Goal: Complete application form: Complete application form

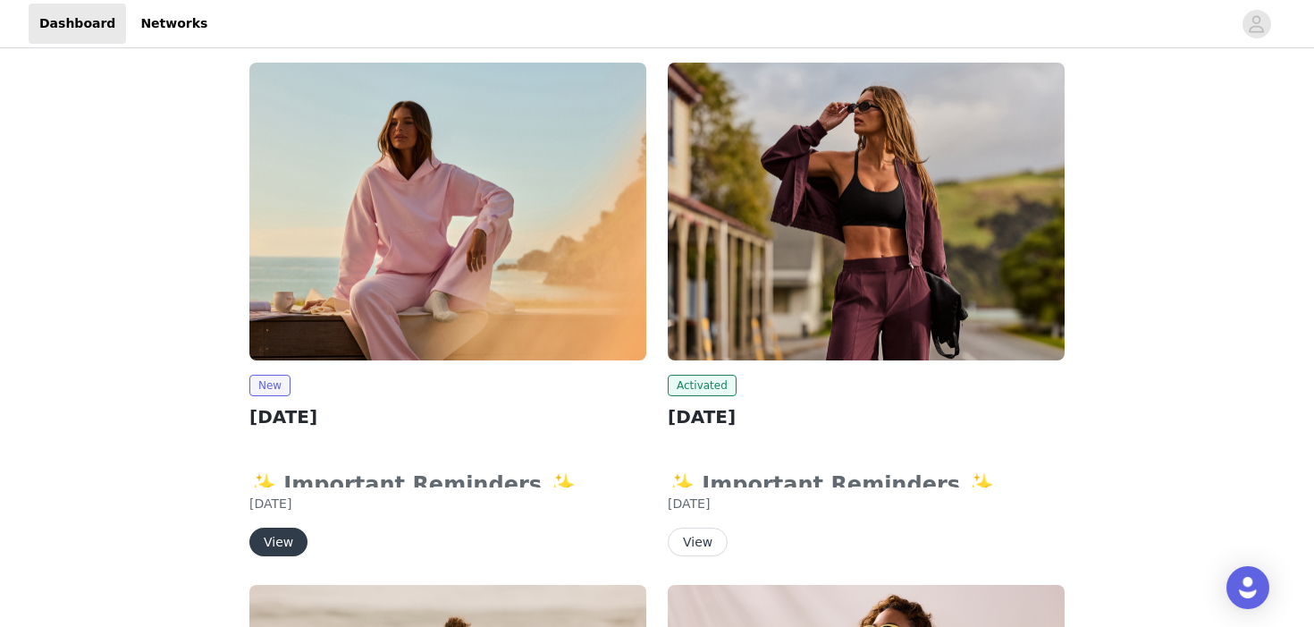
scroll to position [266, 0]
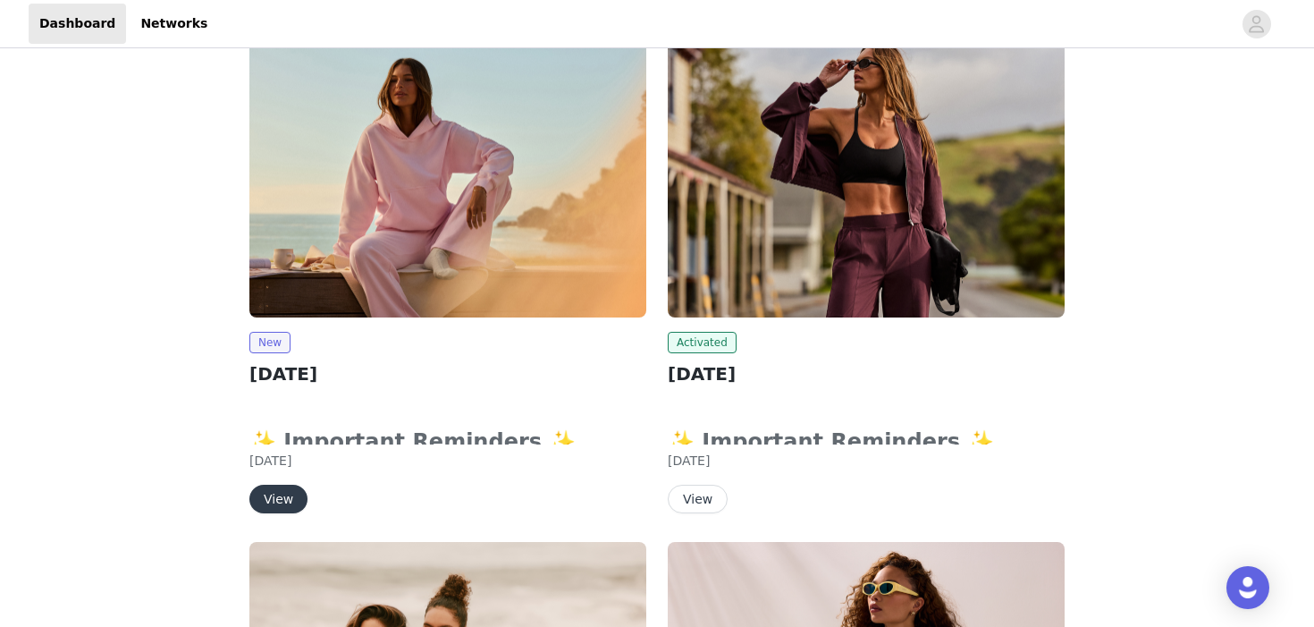
click at [287, 502] on button "View" at bounding box center [278, 499] width 58 height 29
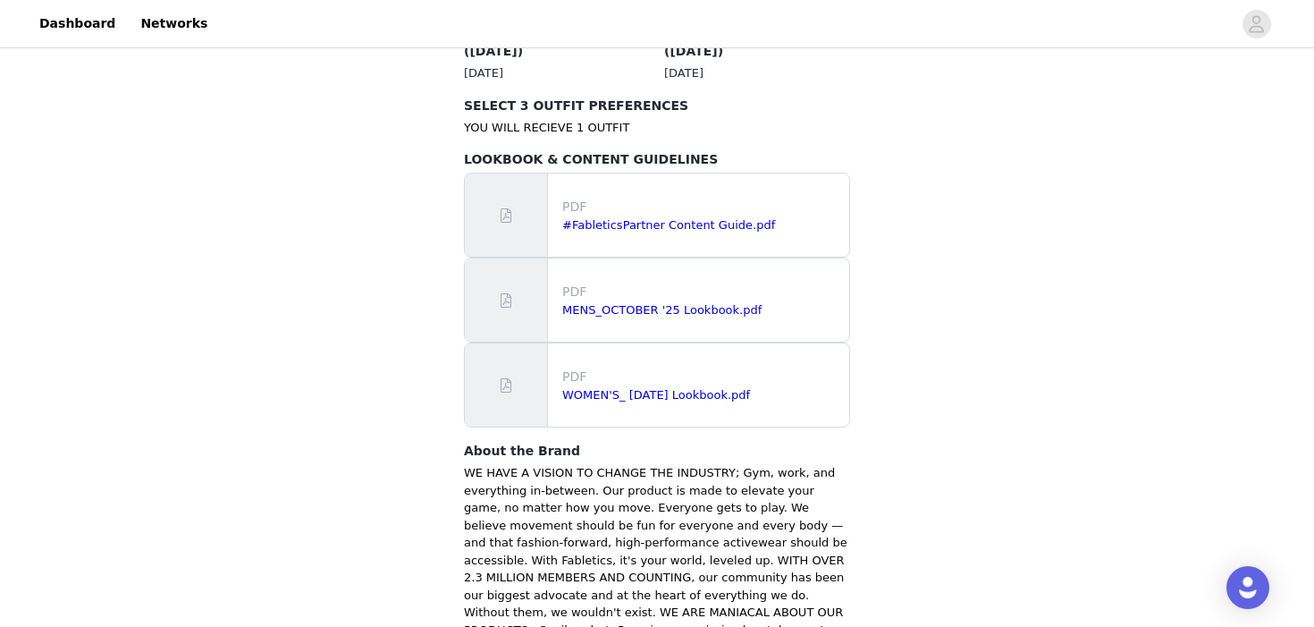
scroll to position [1061, 0]
click at [627, 386] on link "WOMEN'S_ [DATE] Lookbook.pdf" at bounding box center [656, 392] width 188 height 13
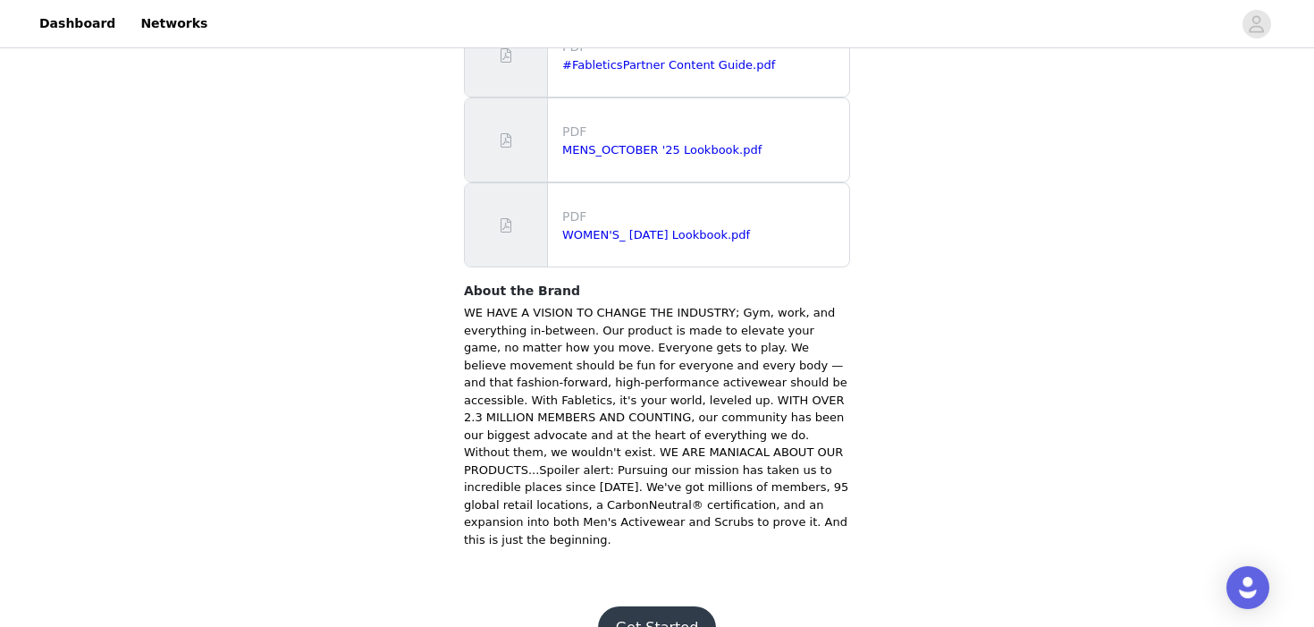
click at [638, 606] on button "Get Started" at bounding box center [657, 627] width 119 height 43
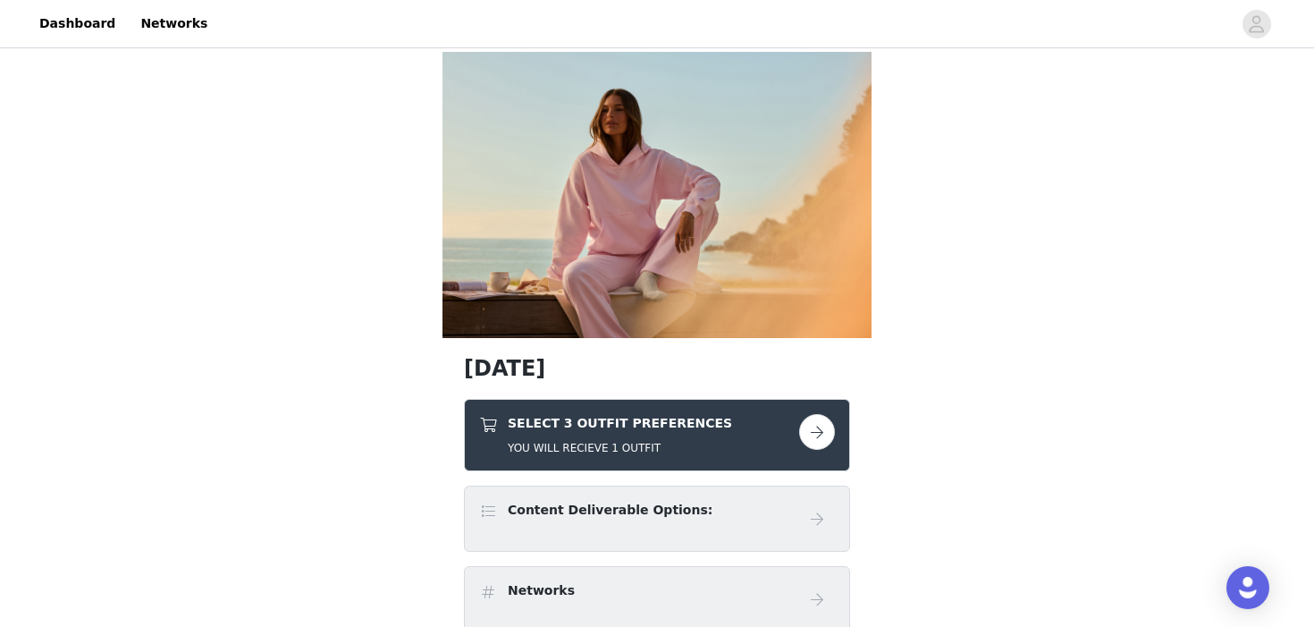
click at [820, 425] on button "button" at bounding box center [817, 432] width 36 height 36
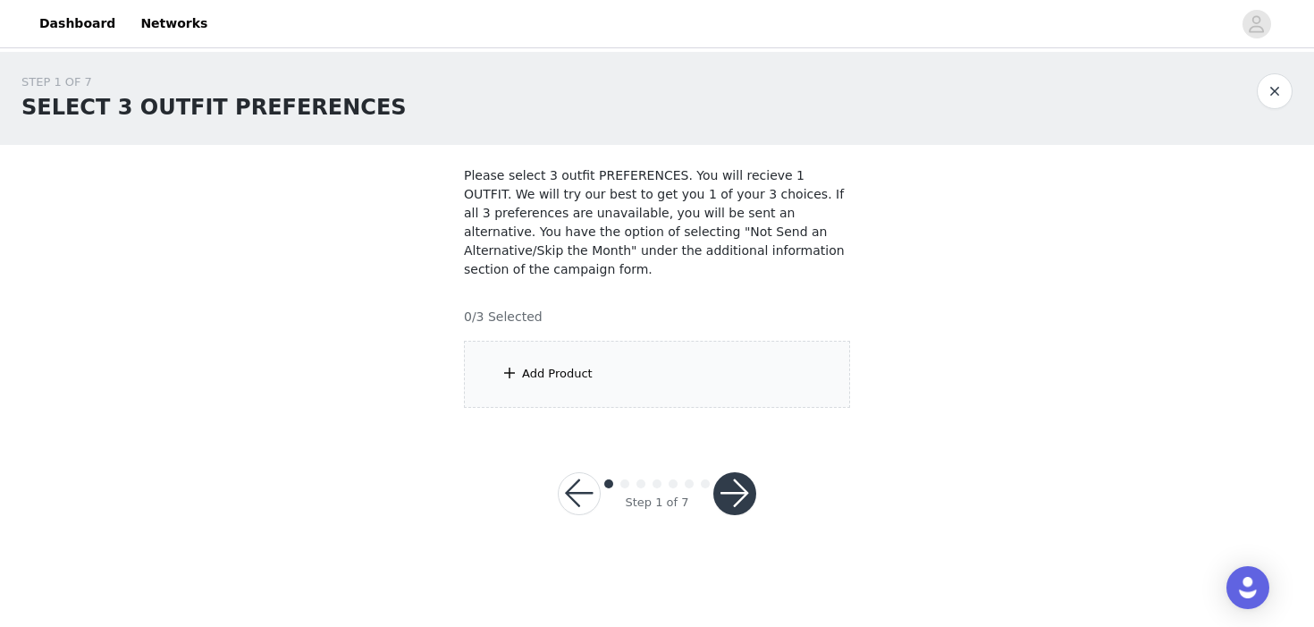
click at [729, 384] on div "Add Product" at bounding box center [657, 374] width 386 height 67
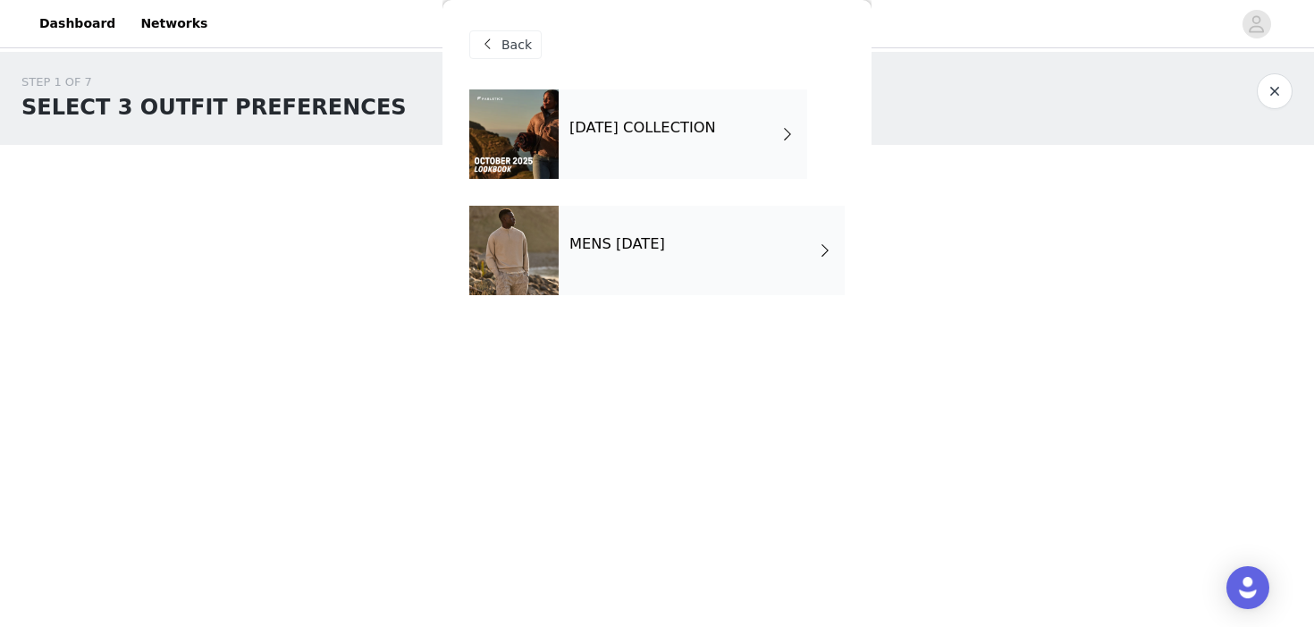
click at [611, 129] on h4 "[DATE] COLLECTION" at bounding box center [642, 128] width 147 height 16
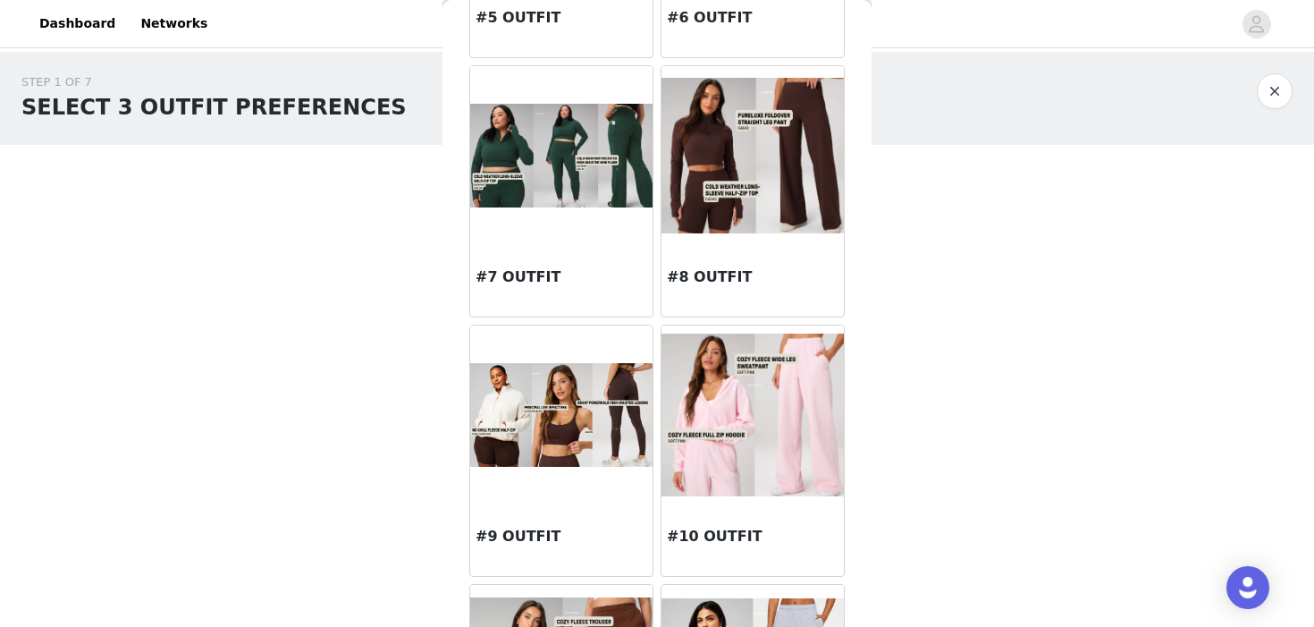
scroll to position [1026, 0]
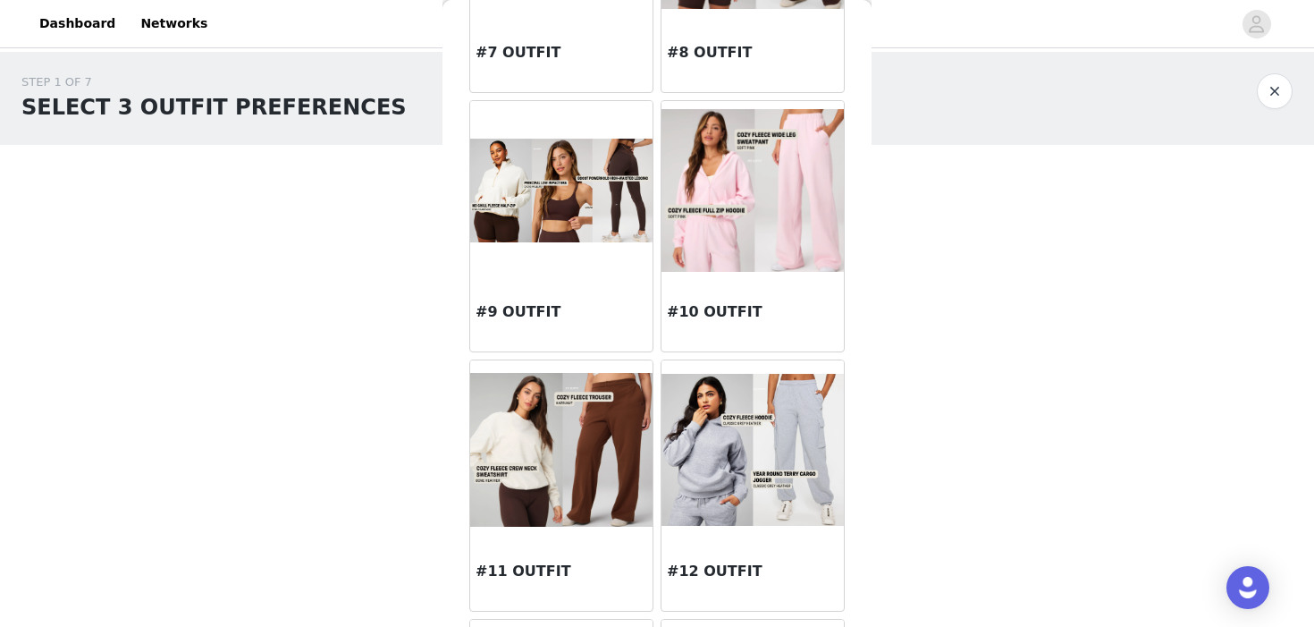
click at [710, 311] on h3 "#10 OUTFIT" at bounding box center [753, 311] width 172 height 21
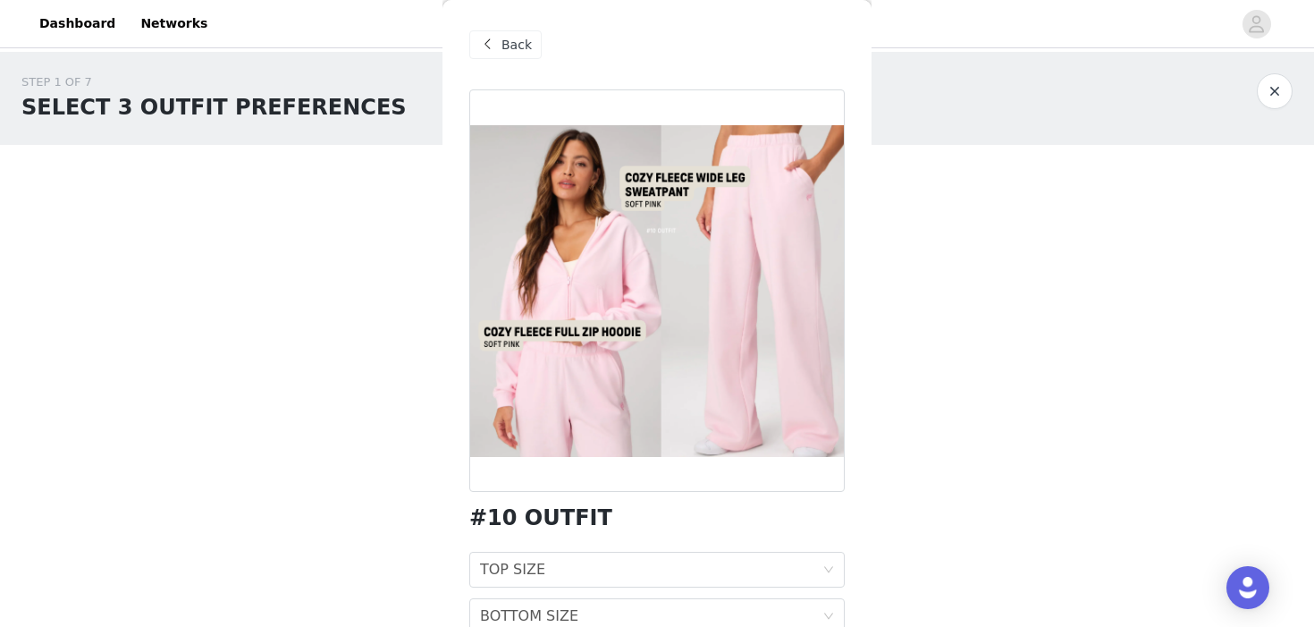
scroll to position [86, 0]
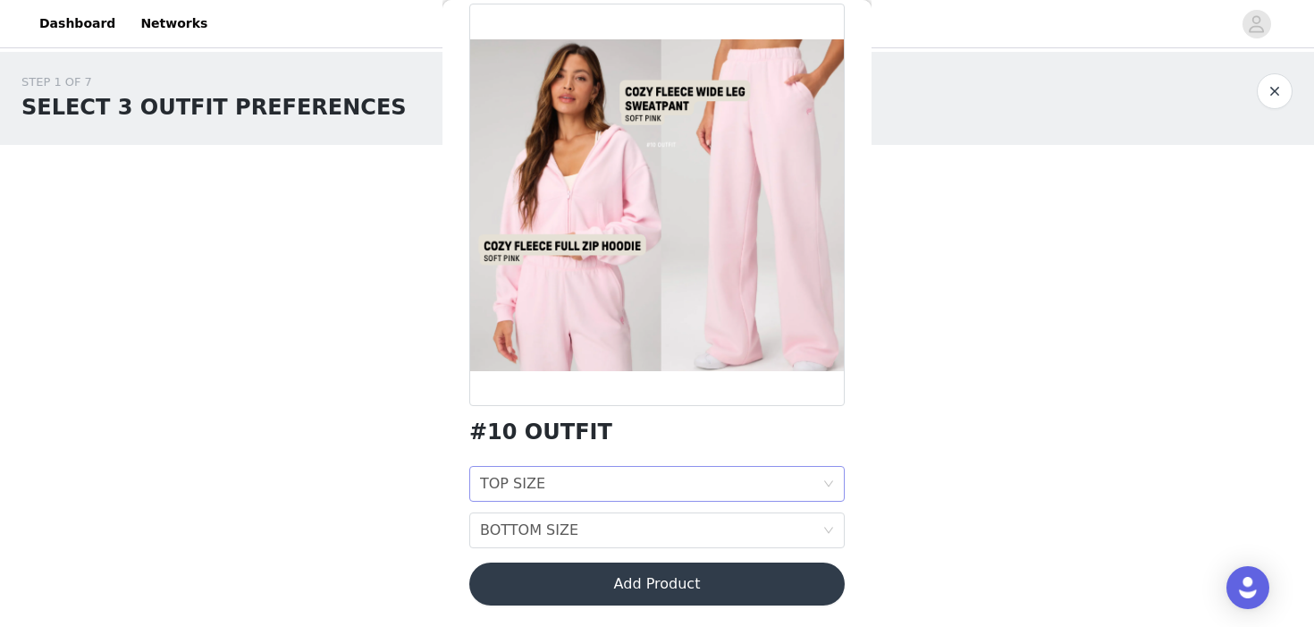
click at [581, 478] on div "TOP SIZE TOP SIZE" at bounding box center [651, 484] width 342 height 34
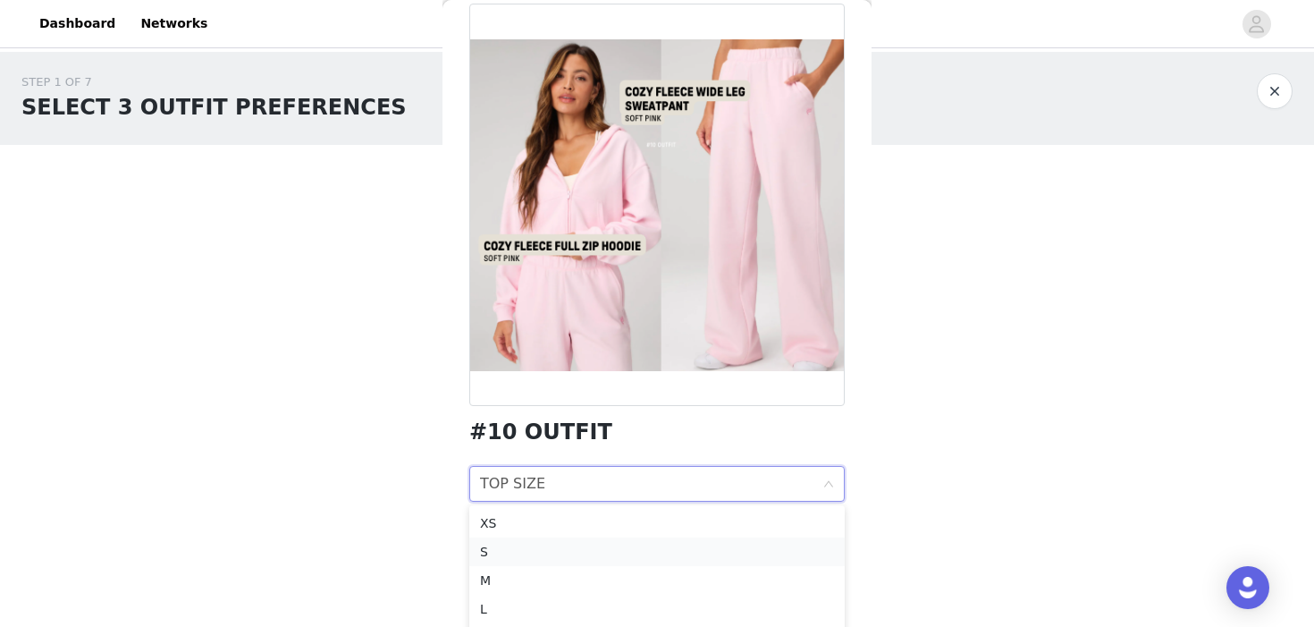
click at [538, 544] on div "S" at bounding box center [657, 552] width 354 height 20
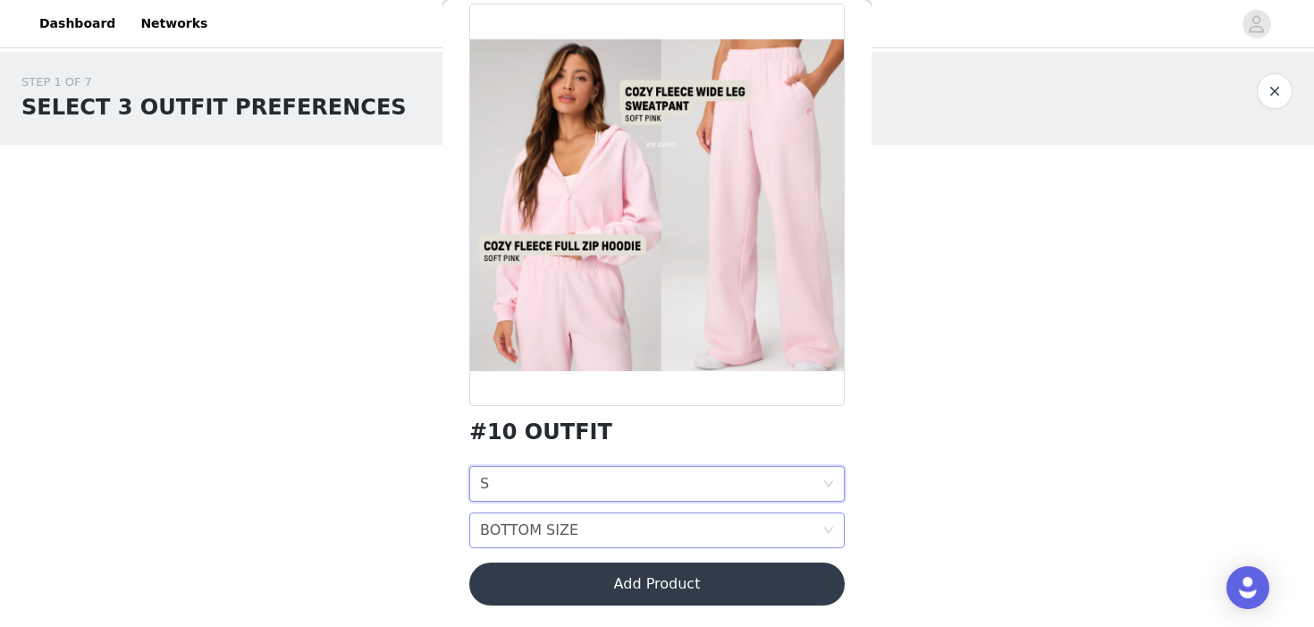
click at [535, 534] on div "BOTTOM SIZE" at bounding box center [529, 530] width 98 height 34
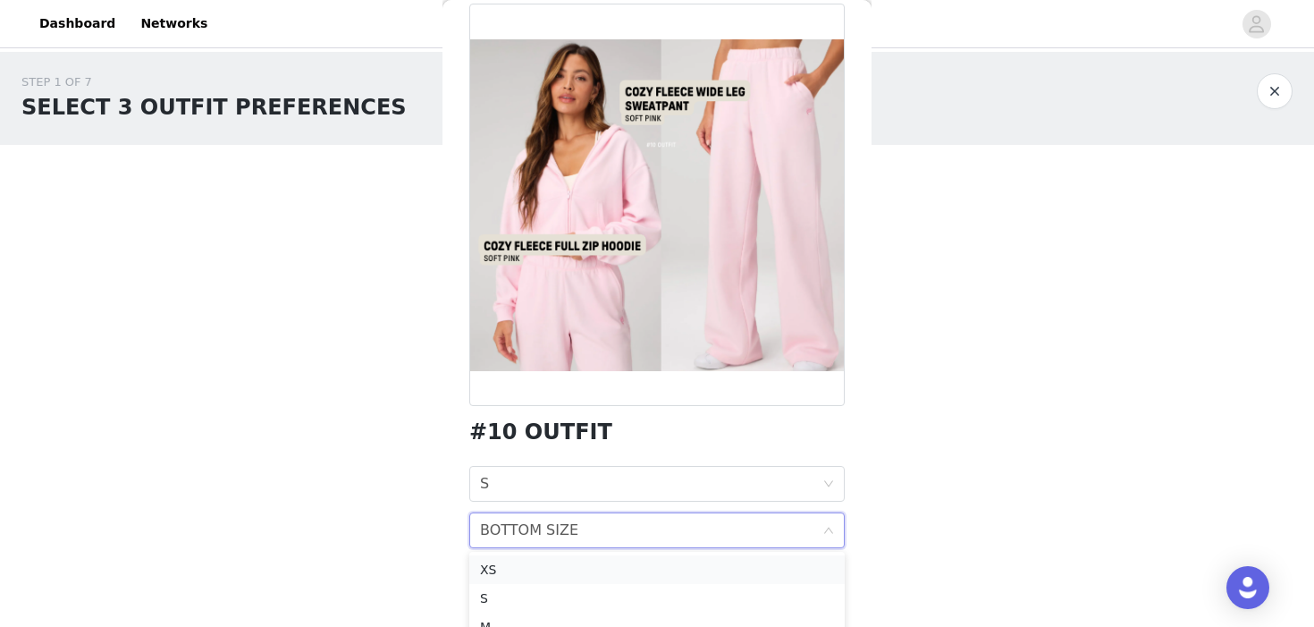
click at [519, 563] on div "XS" at bounding box center [657, 570] width 354 height 20
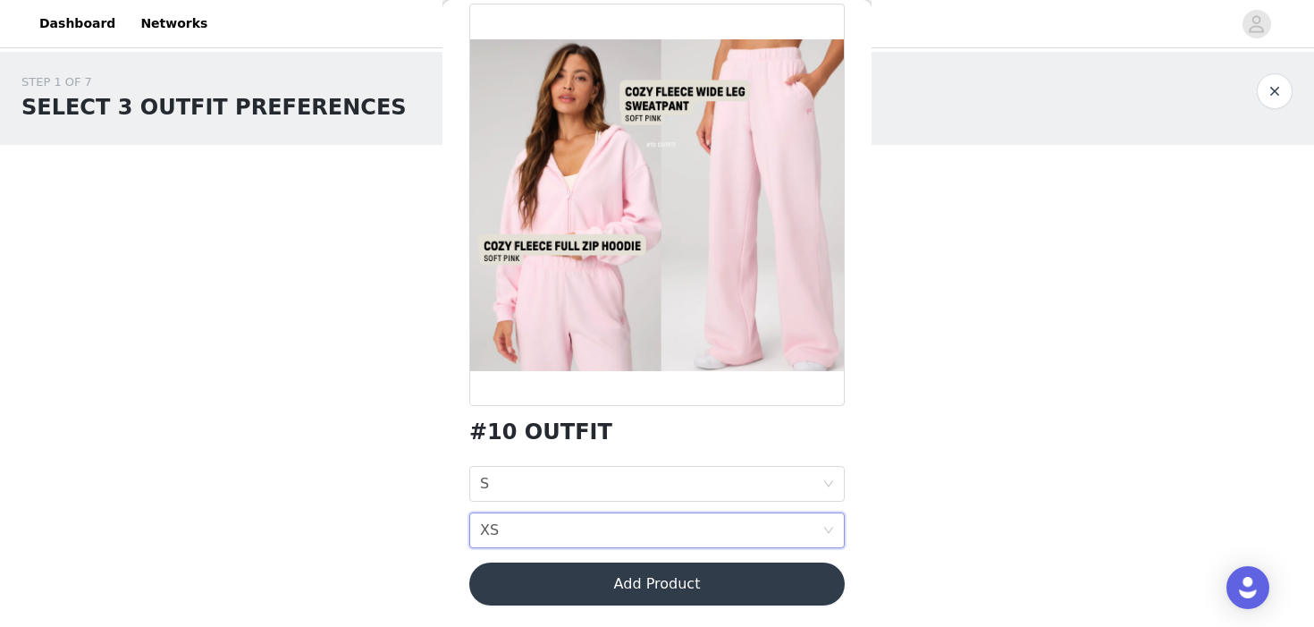
click at [519, 525] on div "BOTTOM SIZE XS" at bounding box center [651, 530] width 342 height 34
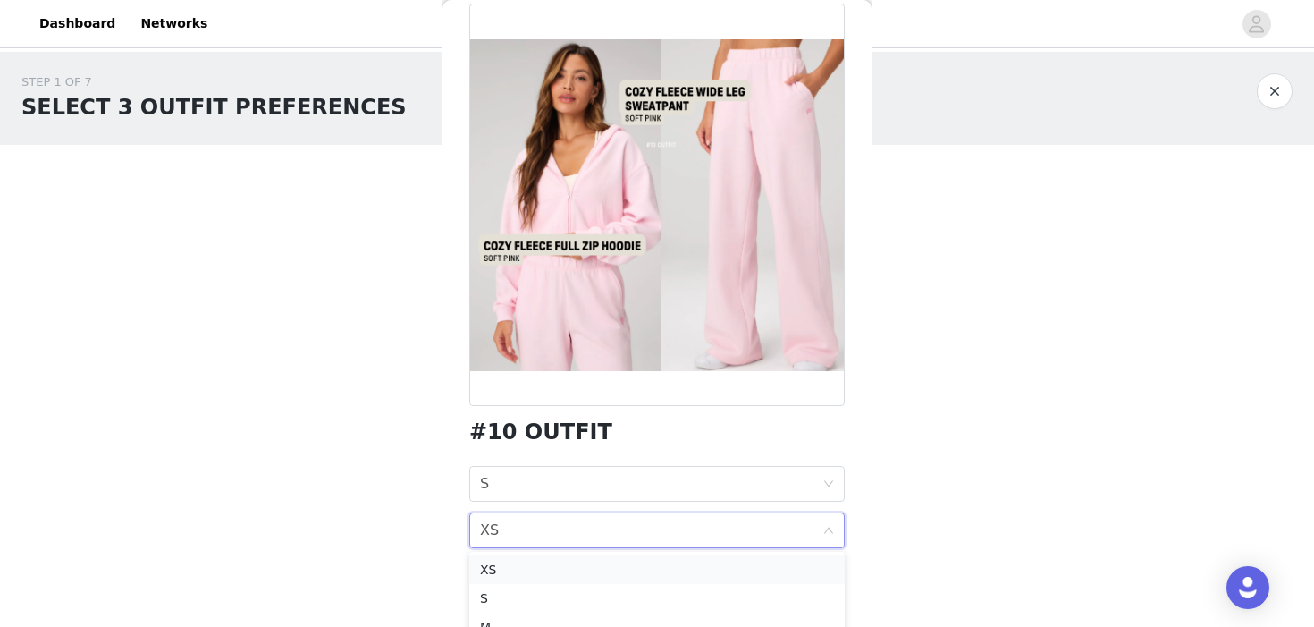
click at [510, 580] on li "XS" at bounding box center [656, 569] width 375 height 29
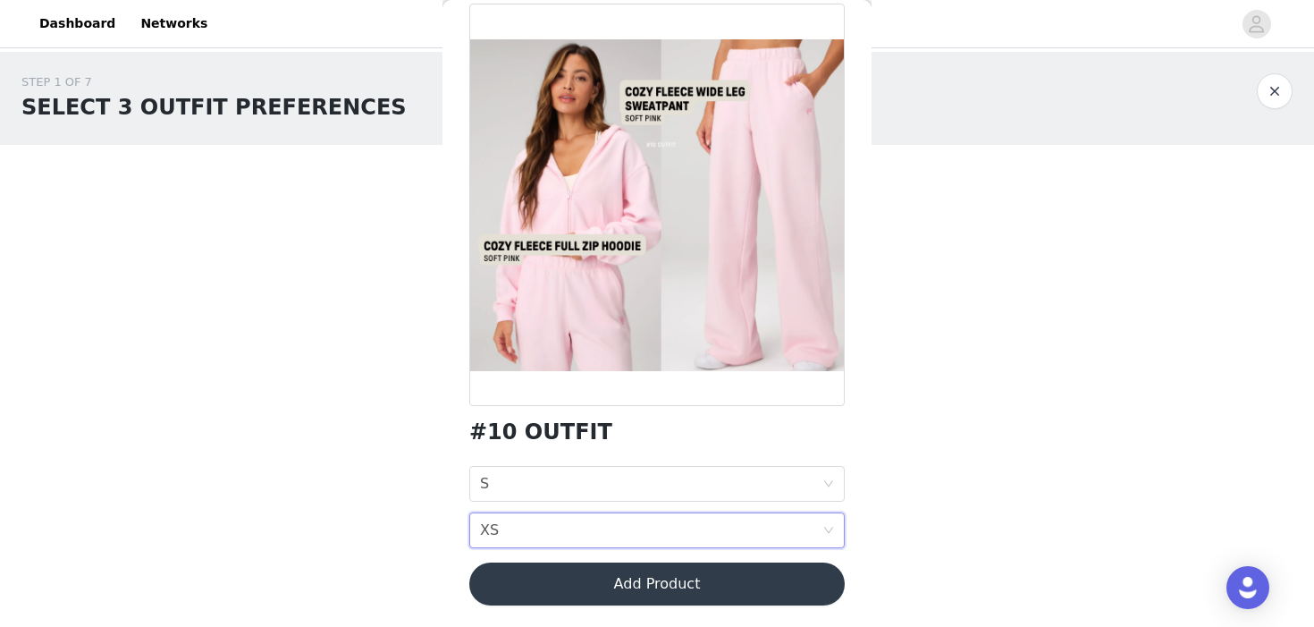
click at [503, 540] on div "BOTTOM SIZE XS" at bounding box center [651, 530] width 342 height 34
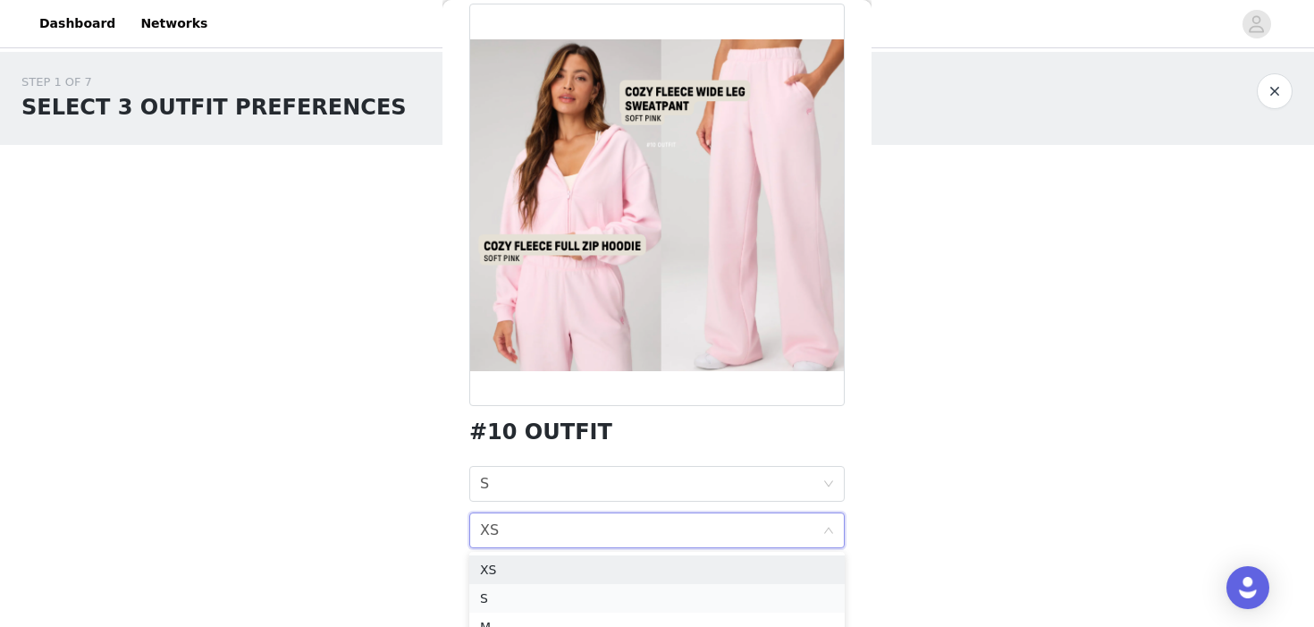
click at [499, 593] on div "S" at bounding box center [657, 598] width 354 height 20
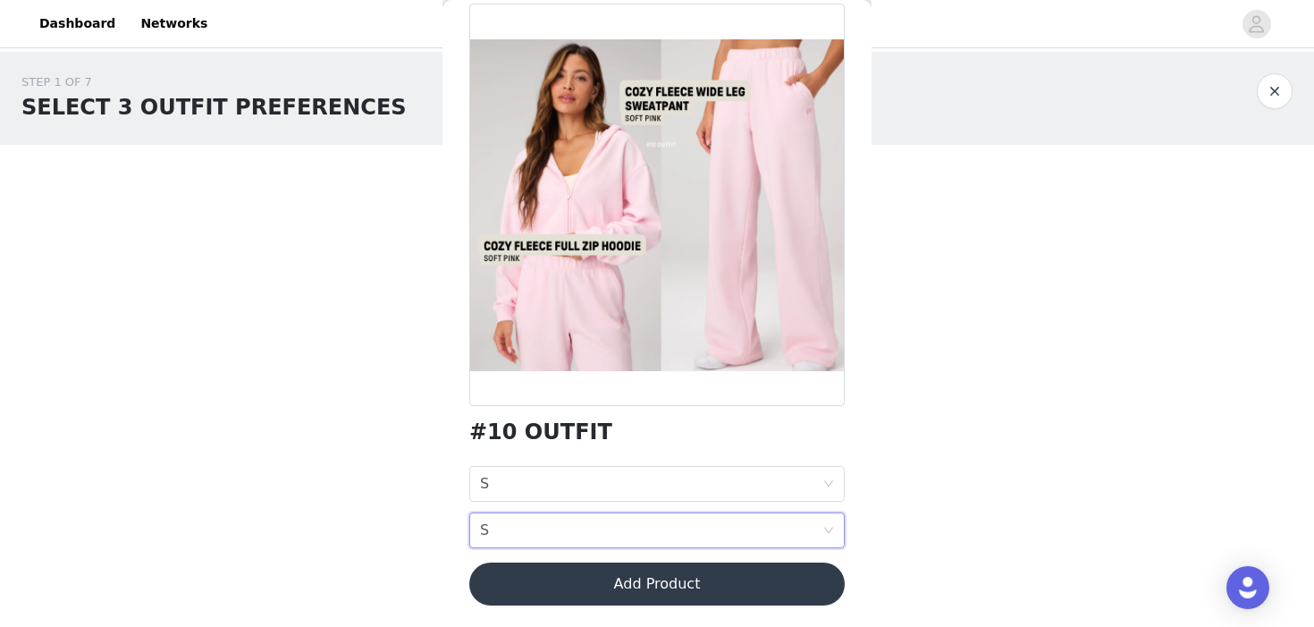
click at [505, 588] on button "Add Product" at bounding box center [656, 583] width 375 height 43
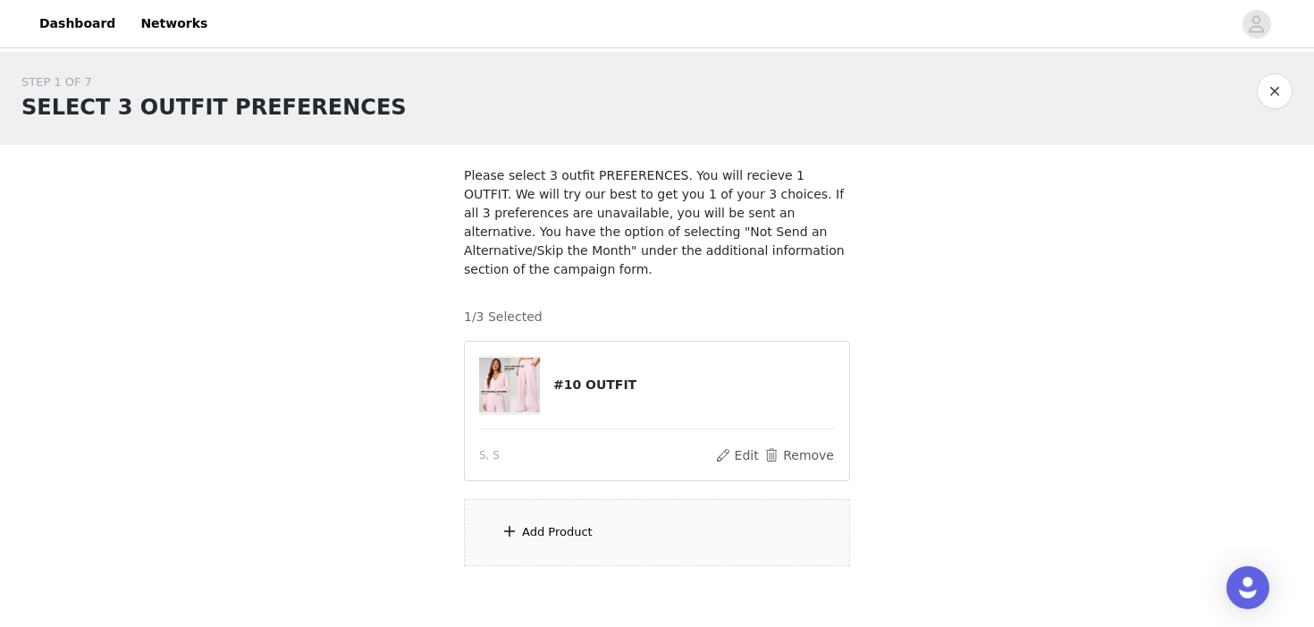
click at [532, 523] on div "Add Product" at bounding box center [557, 532] width 71 height 18
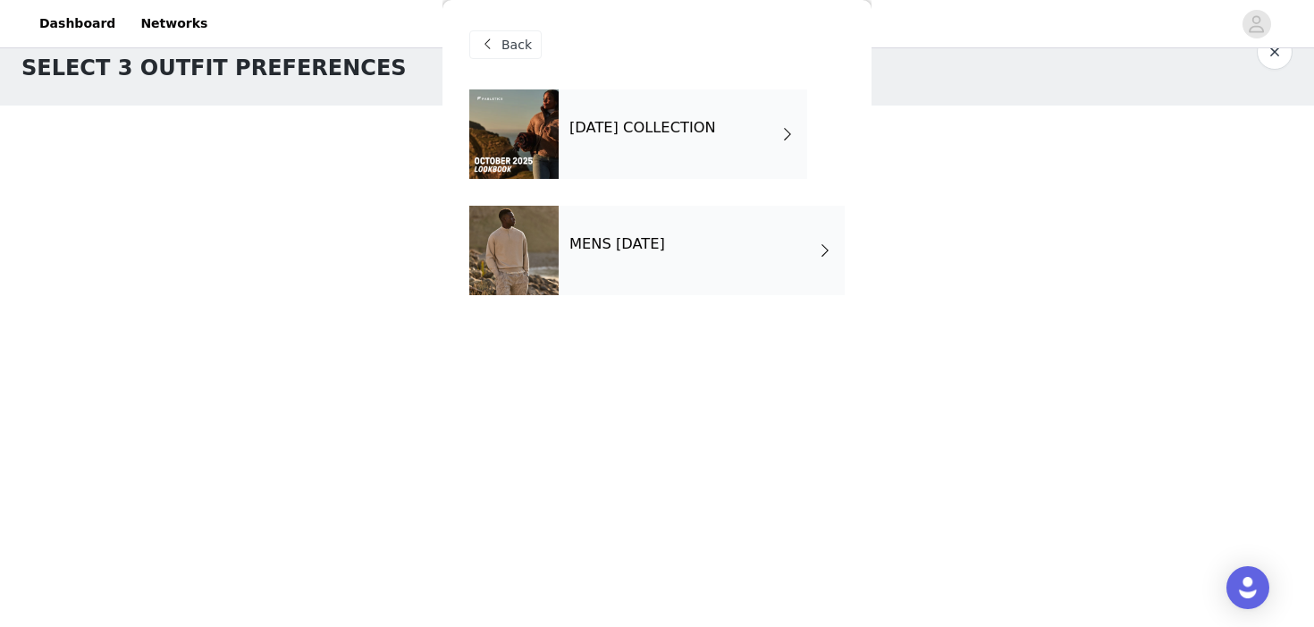
scroll to position [38, 0]
click at [599, 153] on div "[DATE] COLLECTION" at bounding box center [683, 133] width 249 height 89
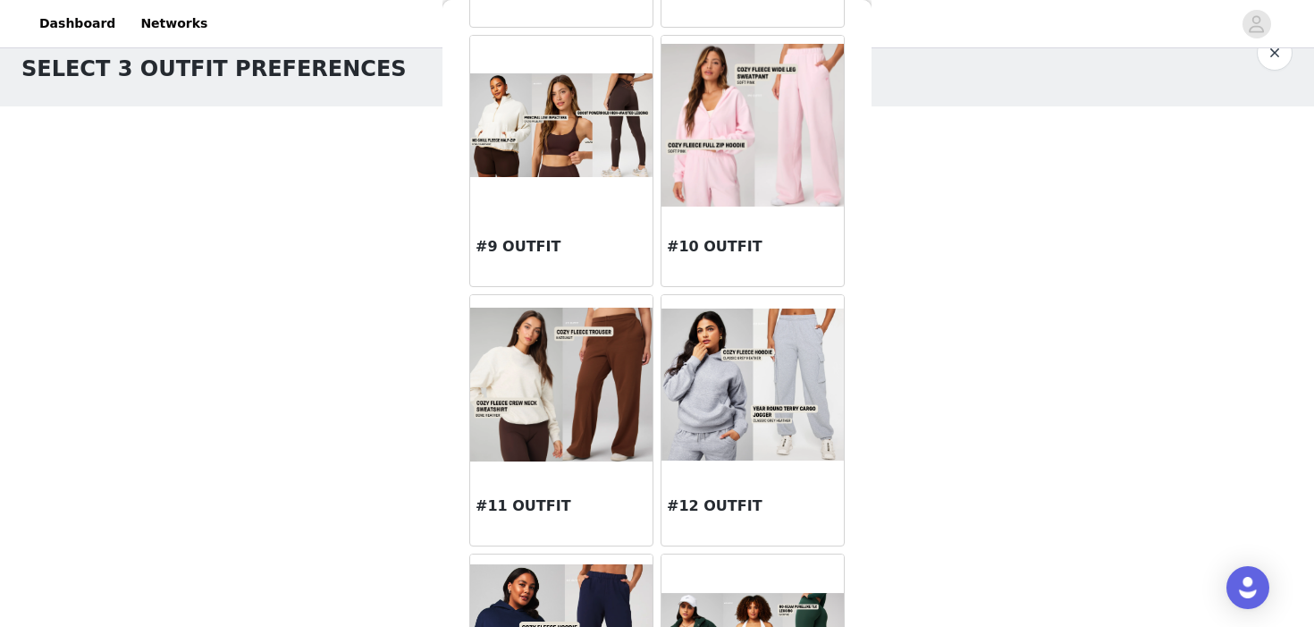
scroll to position [1083, 0]
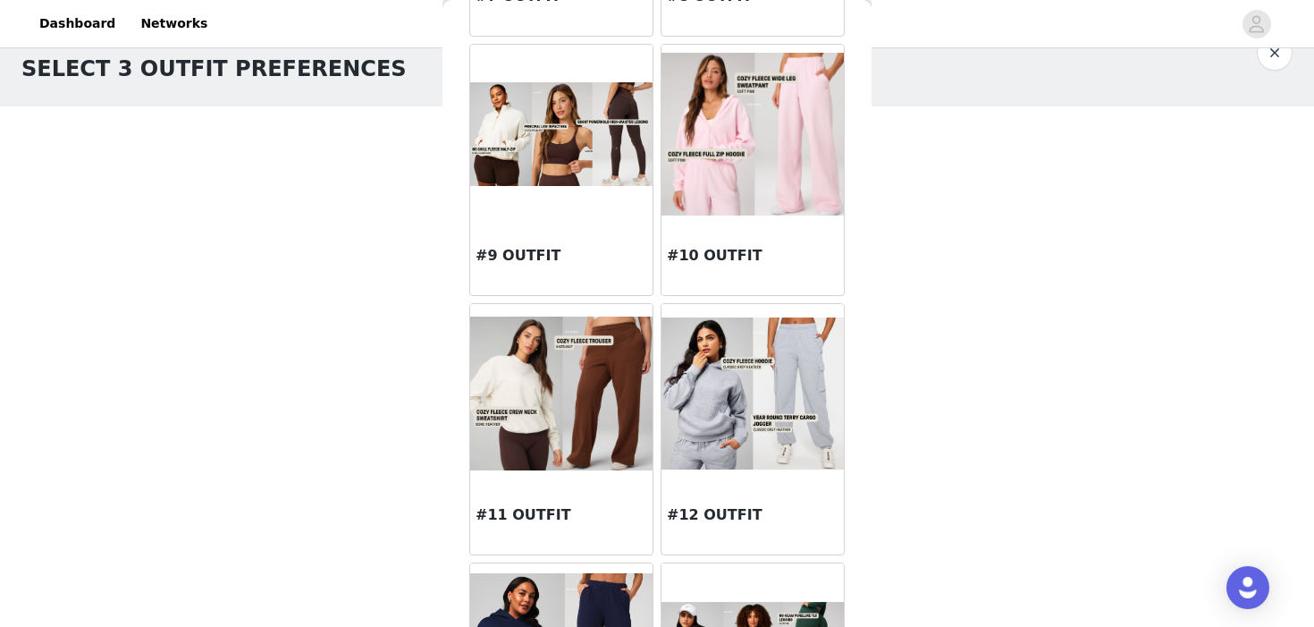
click at [601, 216] on div at bounding box center [561, 134] width 182 height 179
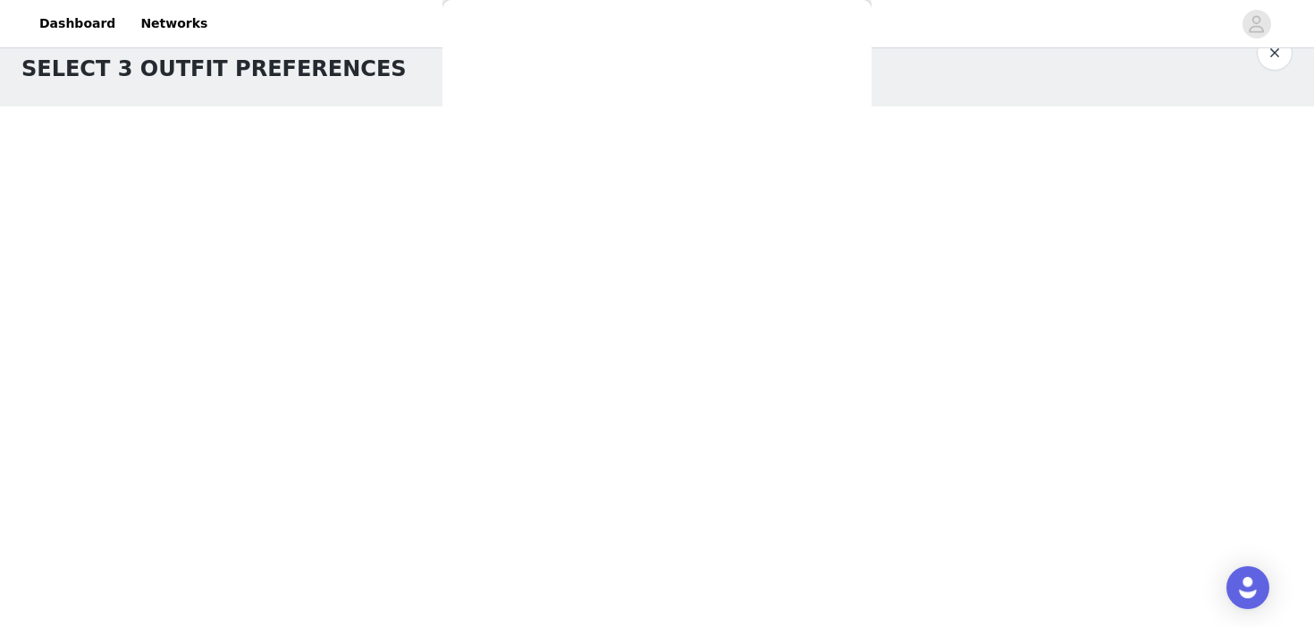
scroll to position [0, 0]
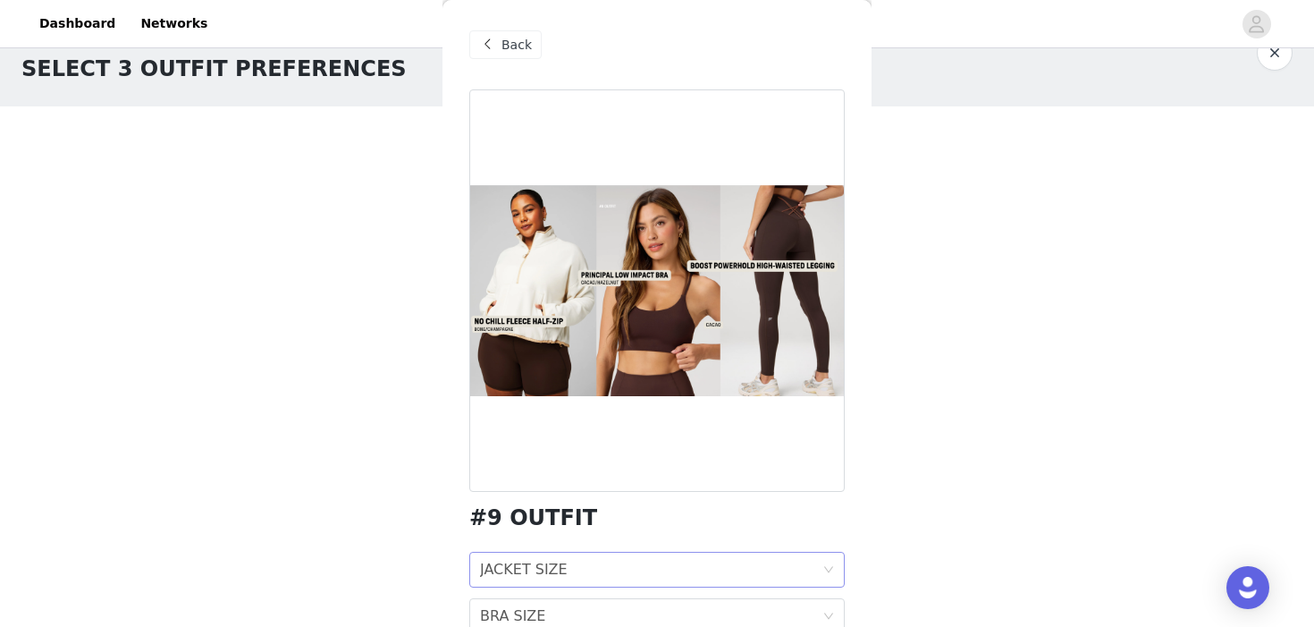
click at [530, 561] on div "JACKET SIZE" at bounding box center [524, 569] width 88 height 34
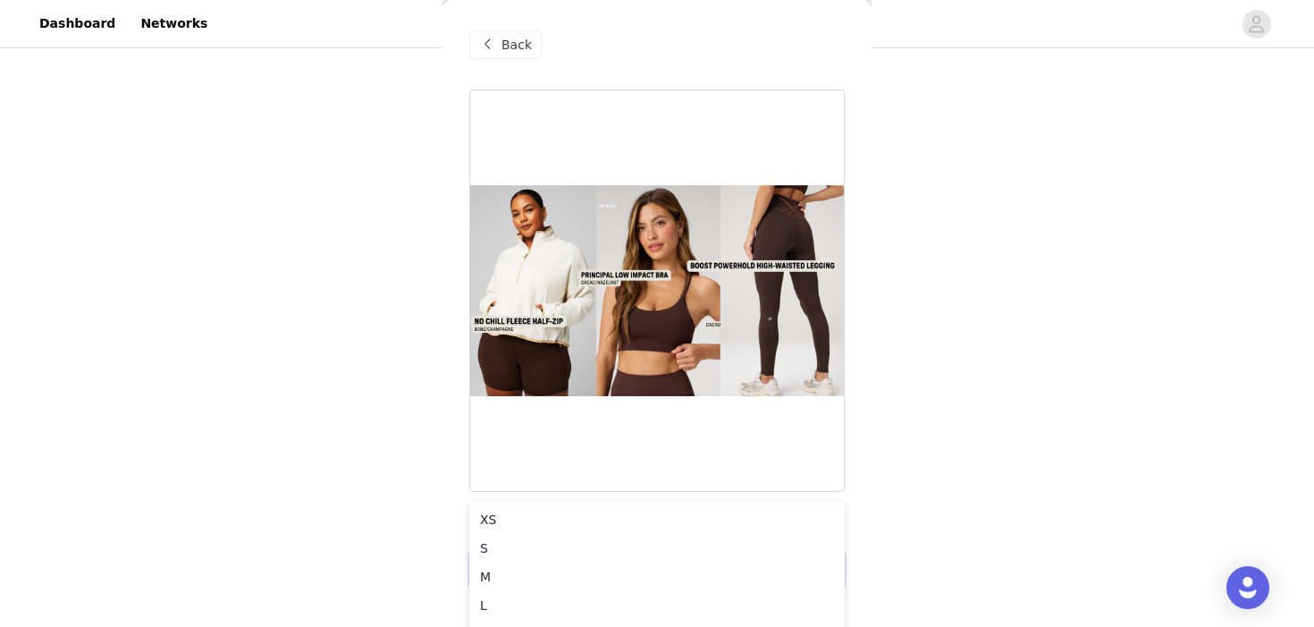
scroll to position [52, 0]
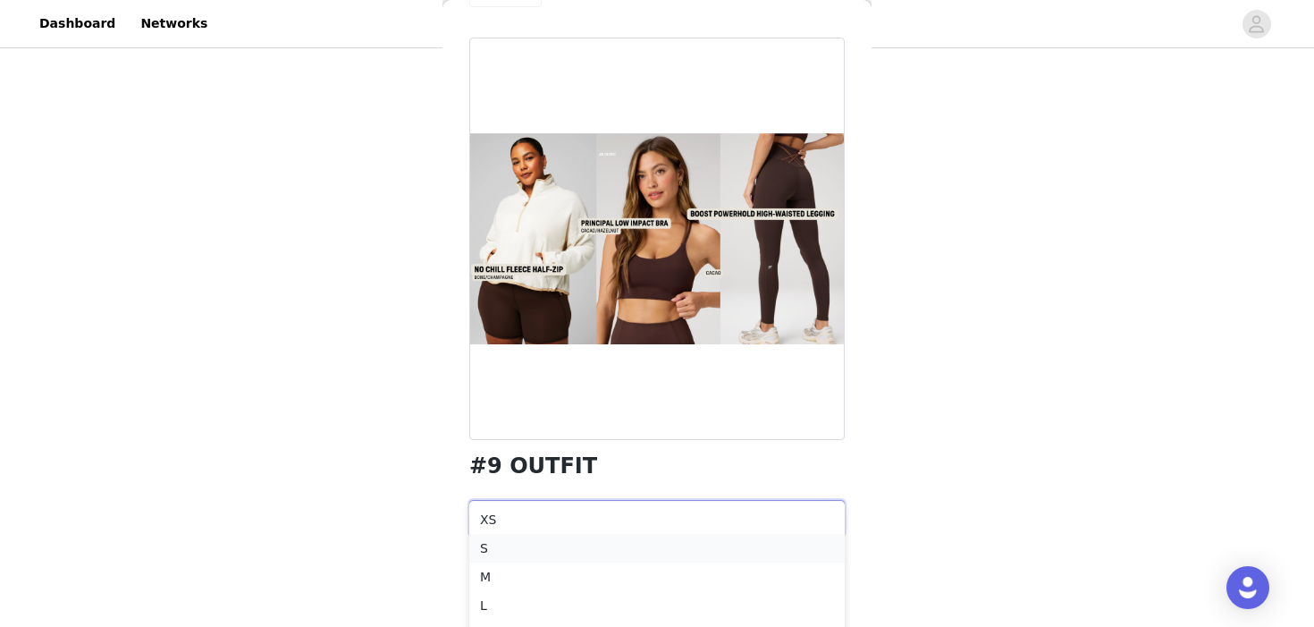
click at [517, 544] on div "S" at bounding box center [657, 548] width 354 height 20
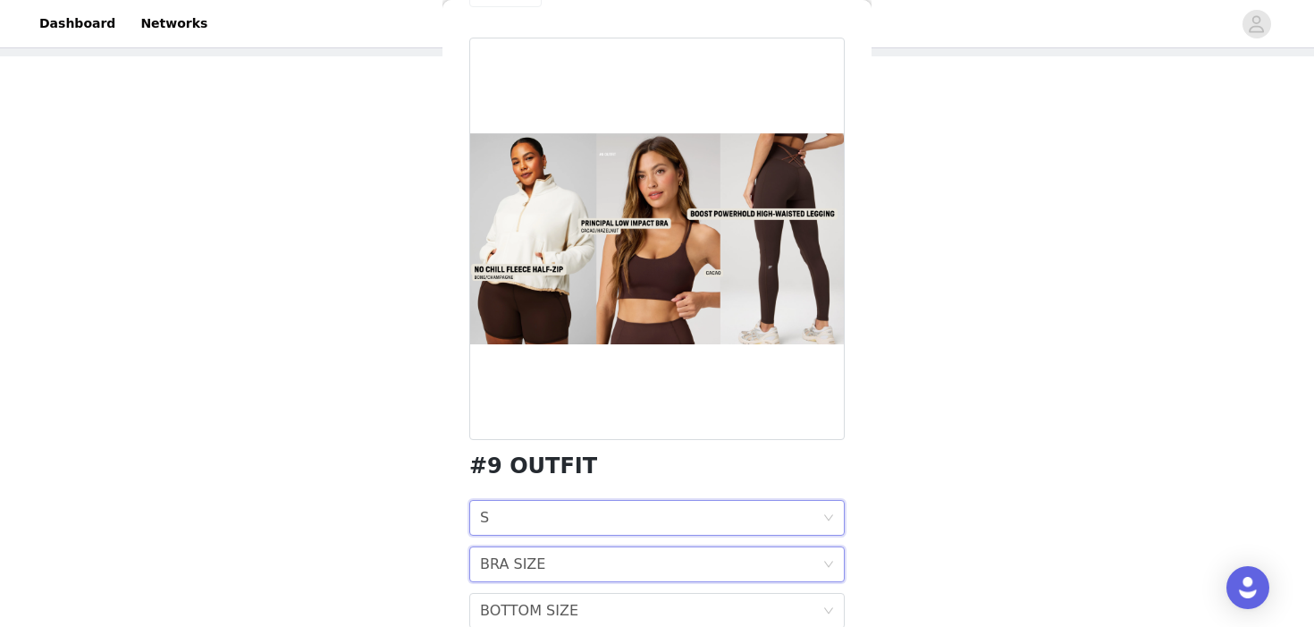
click at [509, 556] on div "BRA SIZE" at bounding box center [512, 564] width 65 height 34
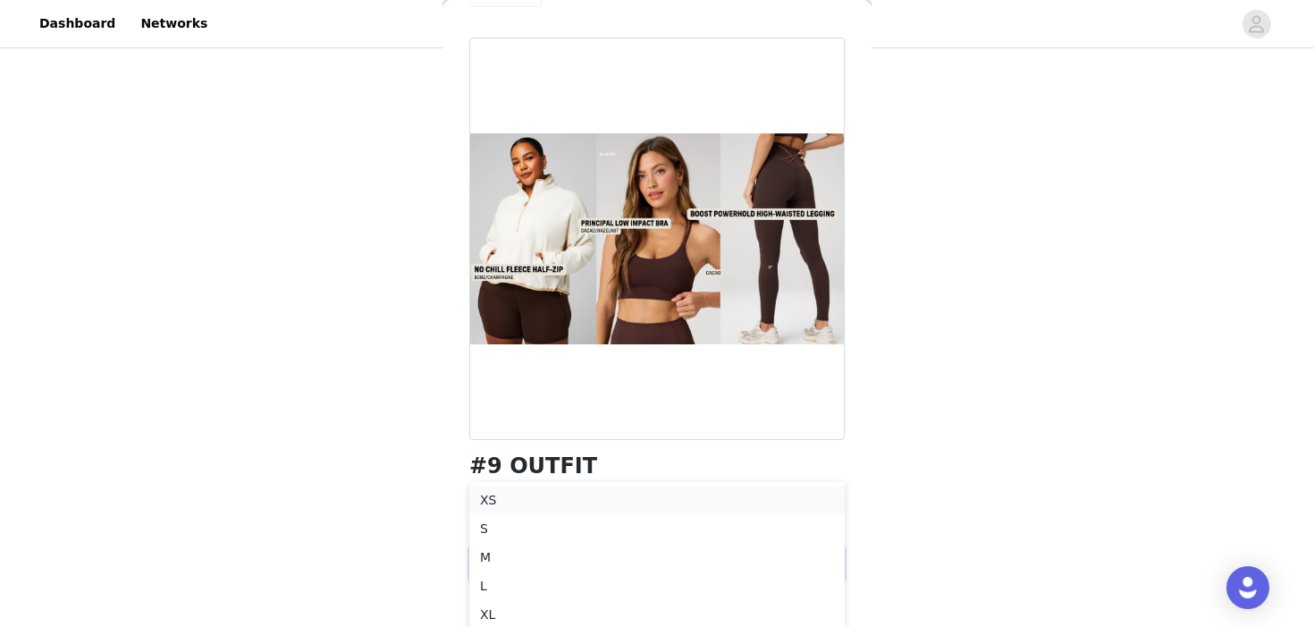
scroll to position [180, 0]
click at [500, 544] on div "S" at bounding box center [657, 542] width 354 height 20
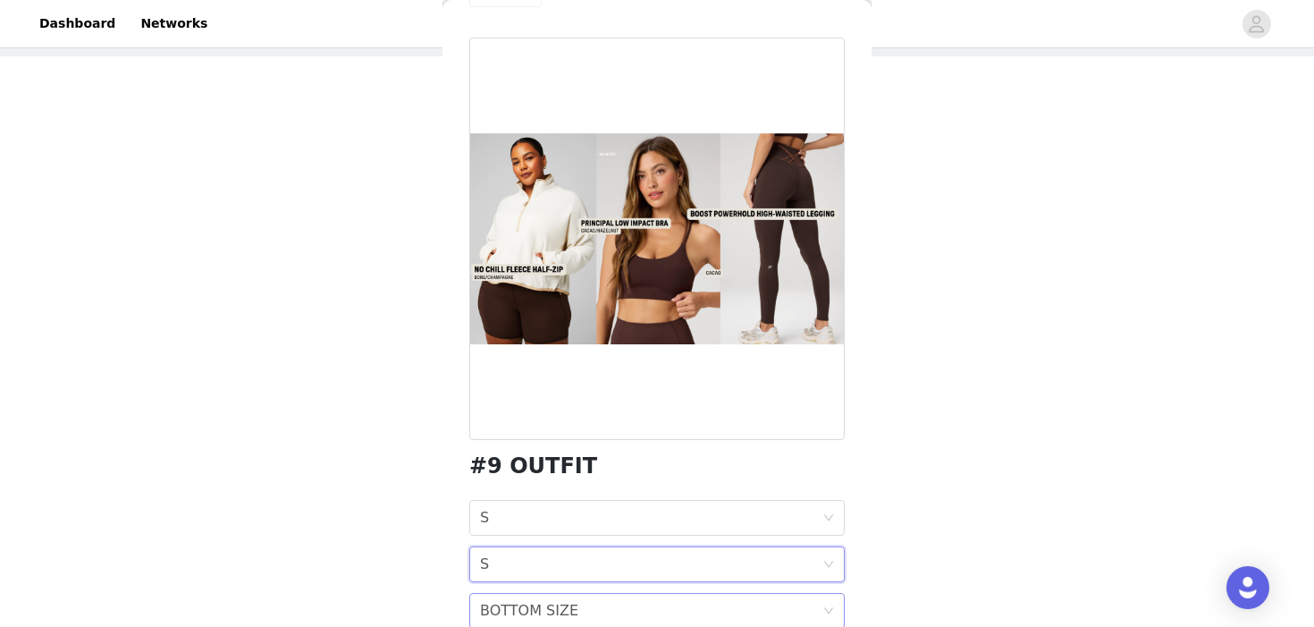
click at [490, 595] on div "BOTTOM SIZE" at bounding box center [529, 611] width 98 height 34
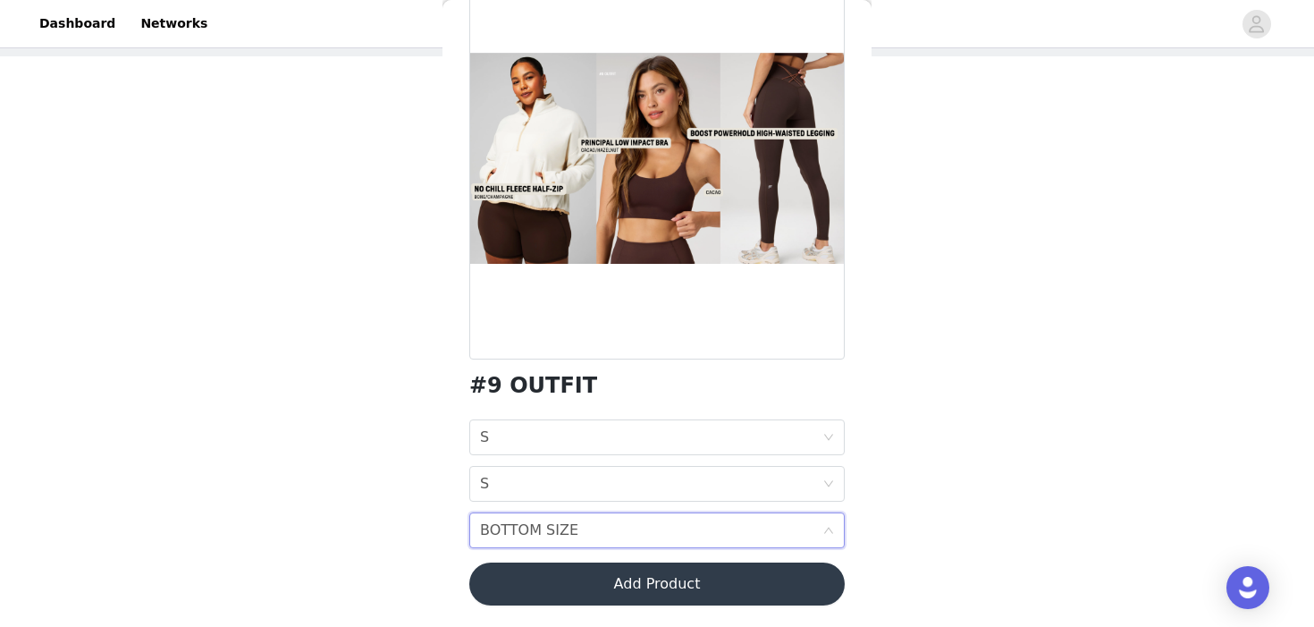
click at [514, 530] on div "BOTTOM SIZE" at bounding box center [529, 530] width 98 height 34
click at [505, 529] on div "BOTTOM SIZE" at bounding box center [529, 530] width 98 height 34
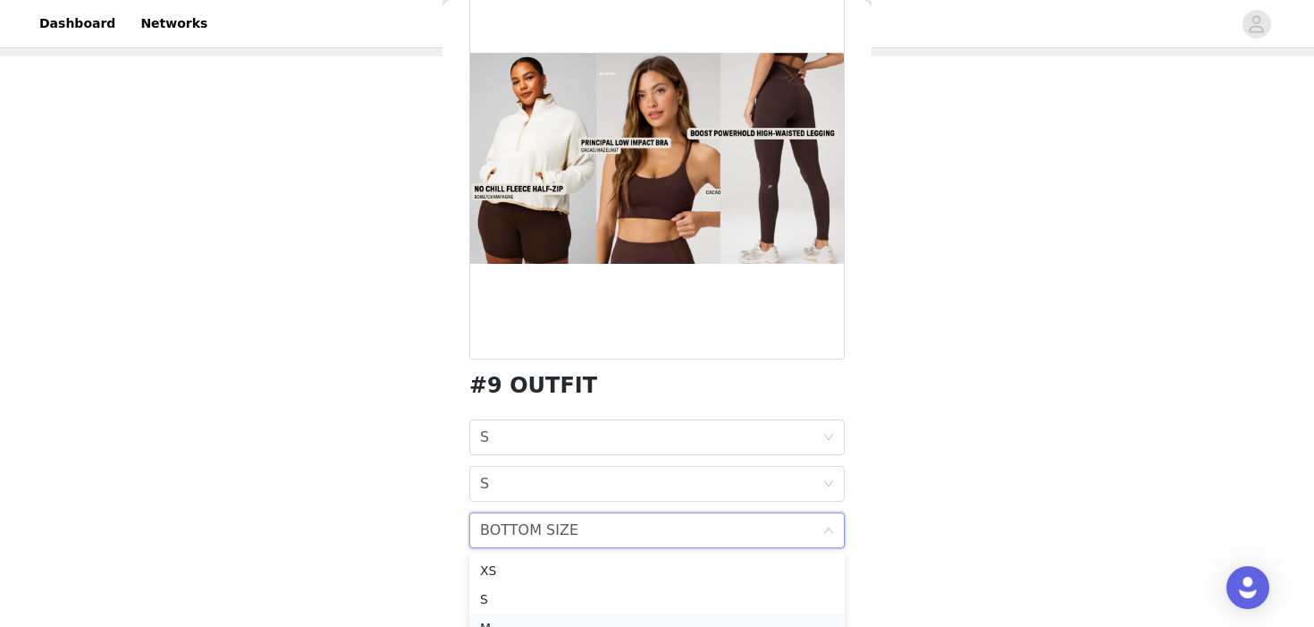
click at [482, 621] on div "M" at bounding box center [657, 628] width 354 height 20
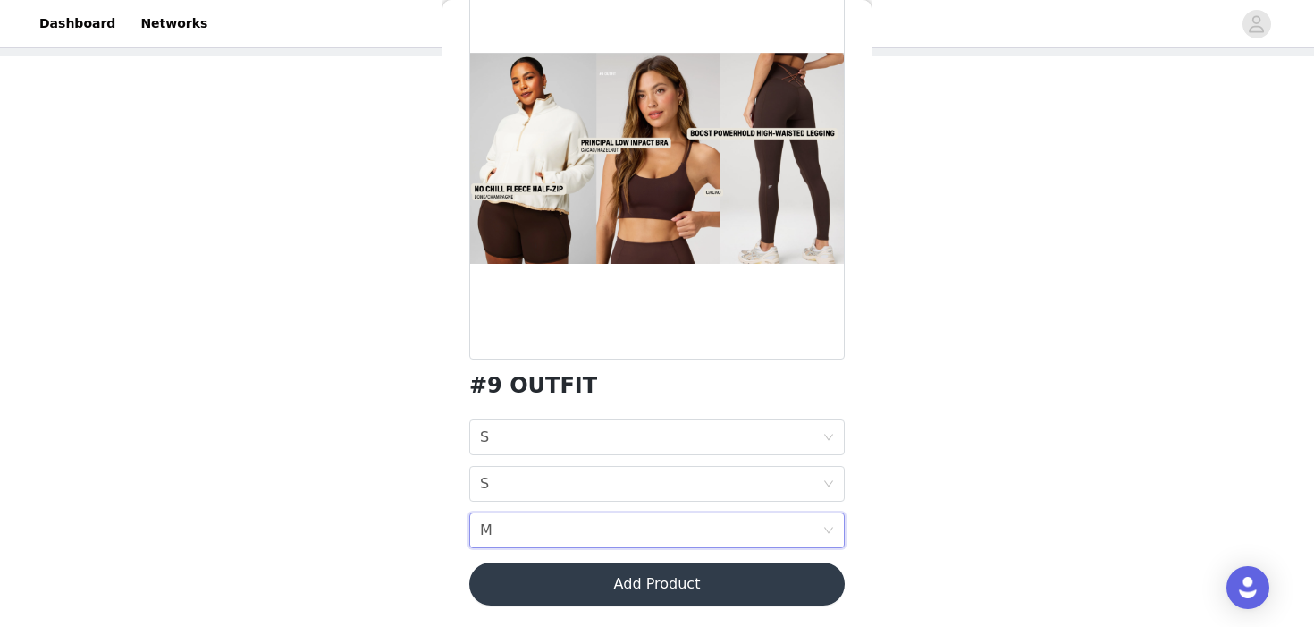
click at [540, 594] on button "Add Product" at bounding box center [656, 583] width 375 height 43
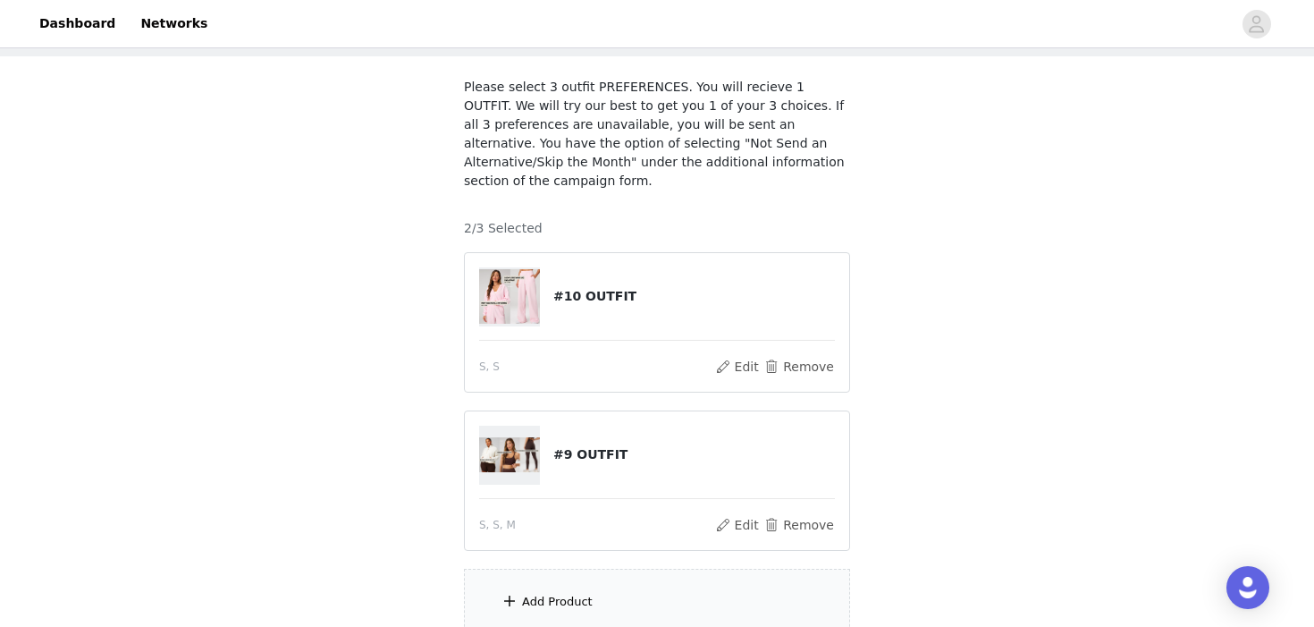
click at [547, 593] on div "Add Product" at bounding box center [557, 602] width 71 height 18
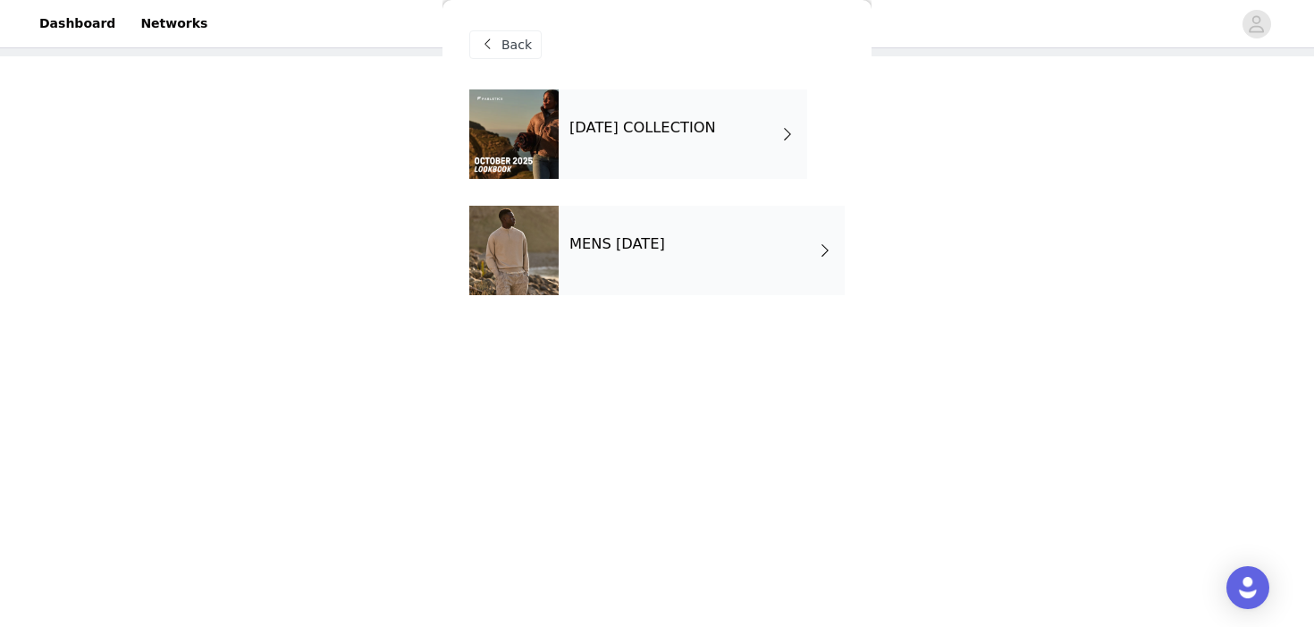
scroll to position [158, 0]
click at [643, 171] on div "[DATE] COLLECTION" at bounding box center [683, 133] width 249 height 89
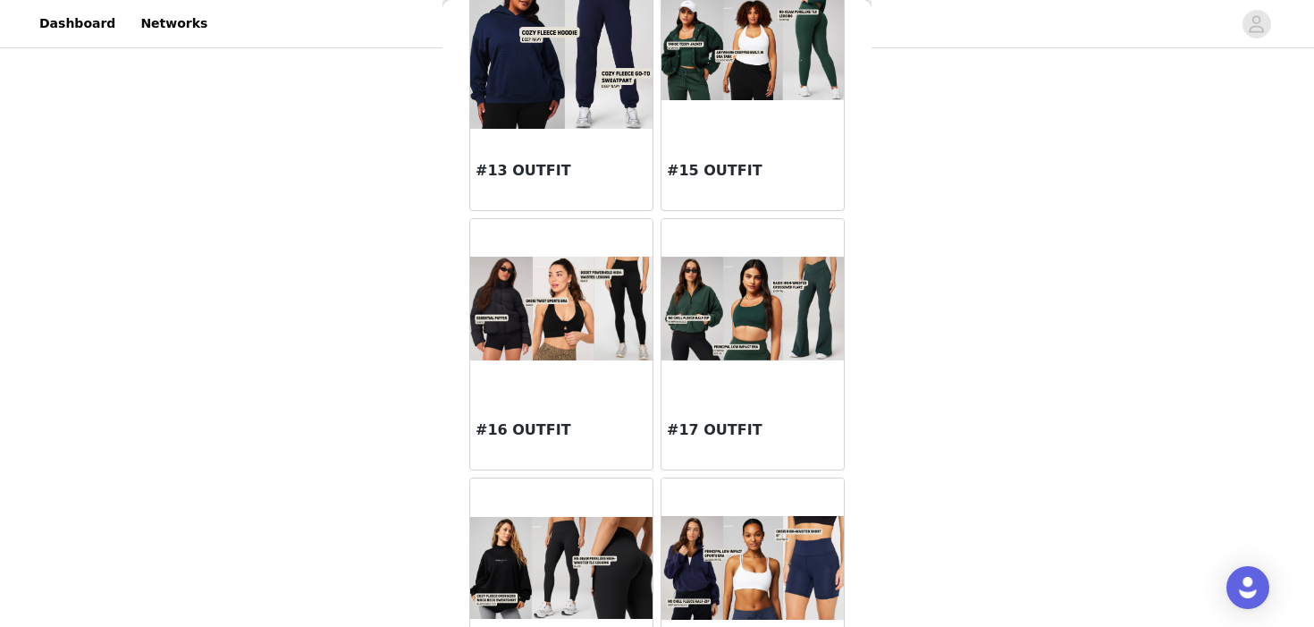
scroll to position [1689, 0]
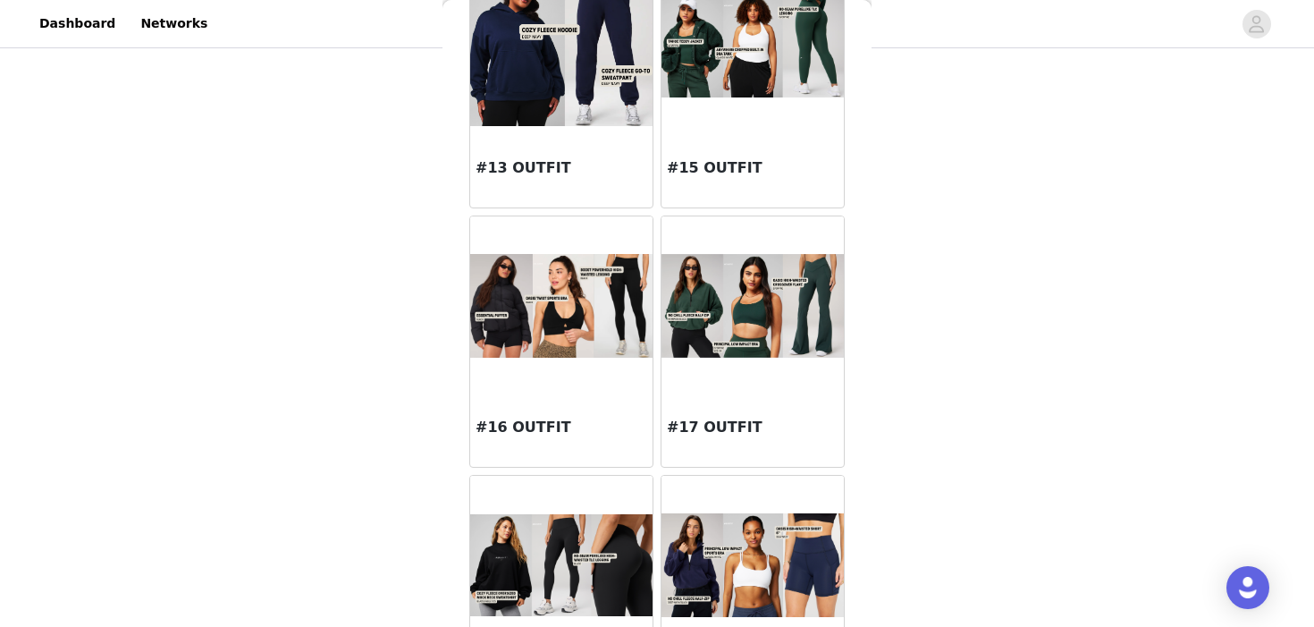
click at [707, 376] on div at bounding box center [753, 305] width 182 height 179
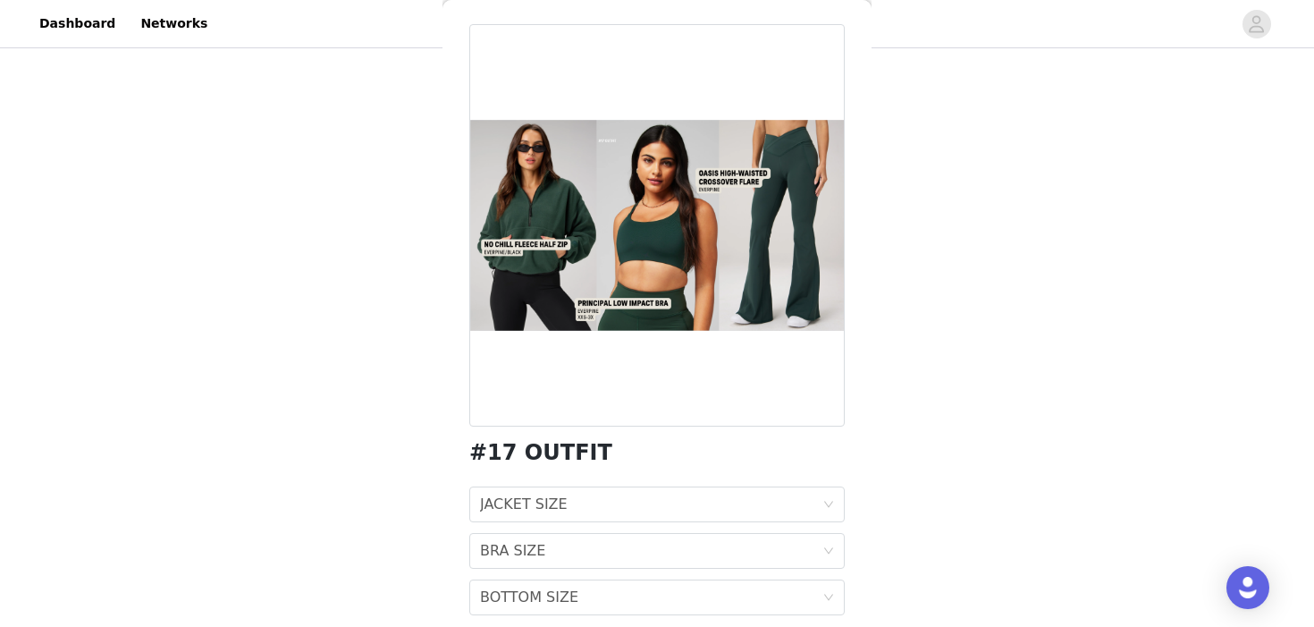
scroll to position [67, 0]
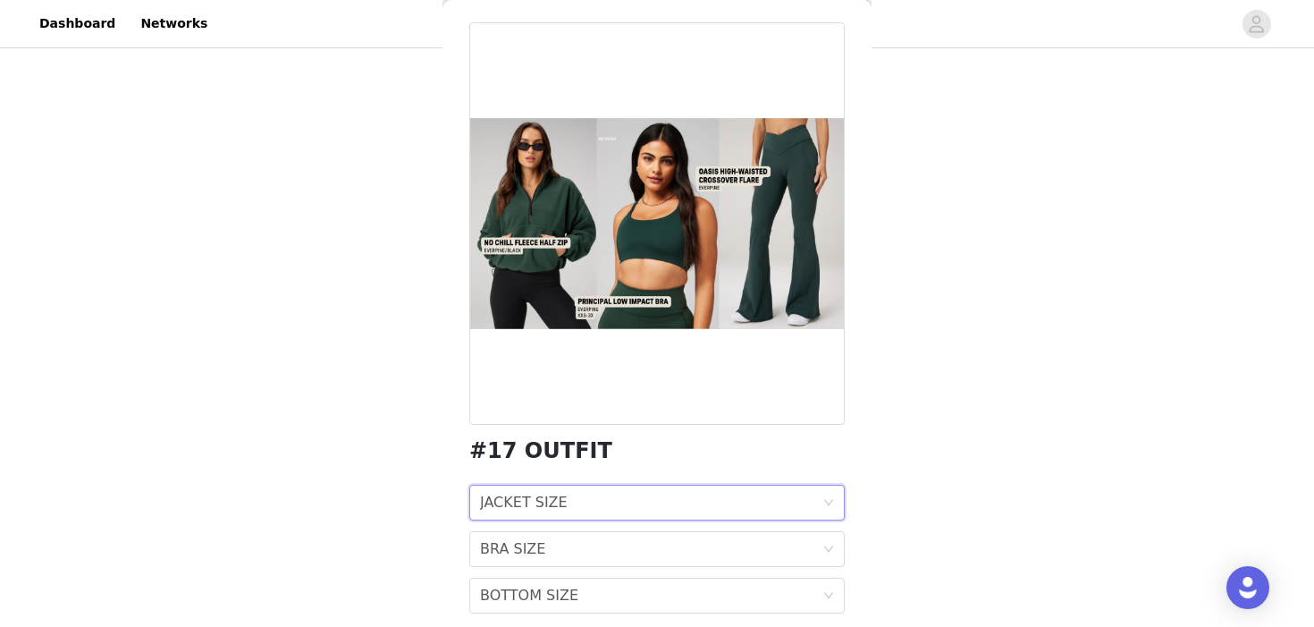
click at [603, 486] on div "JACKET SIZE JACKET SIZE" at bounding box center [651, 502] width 342 height 34
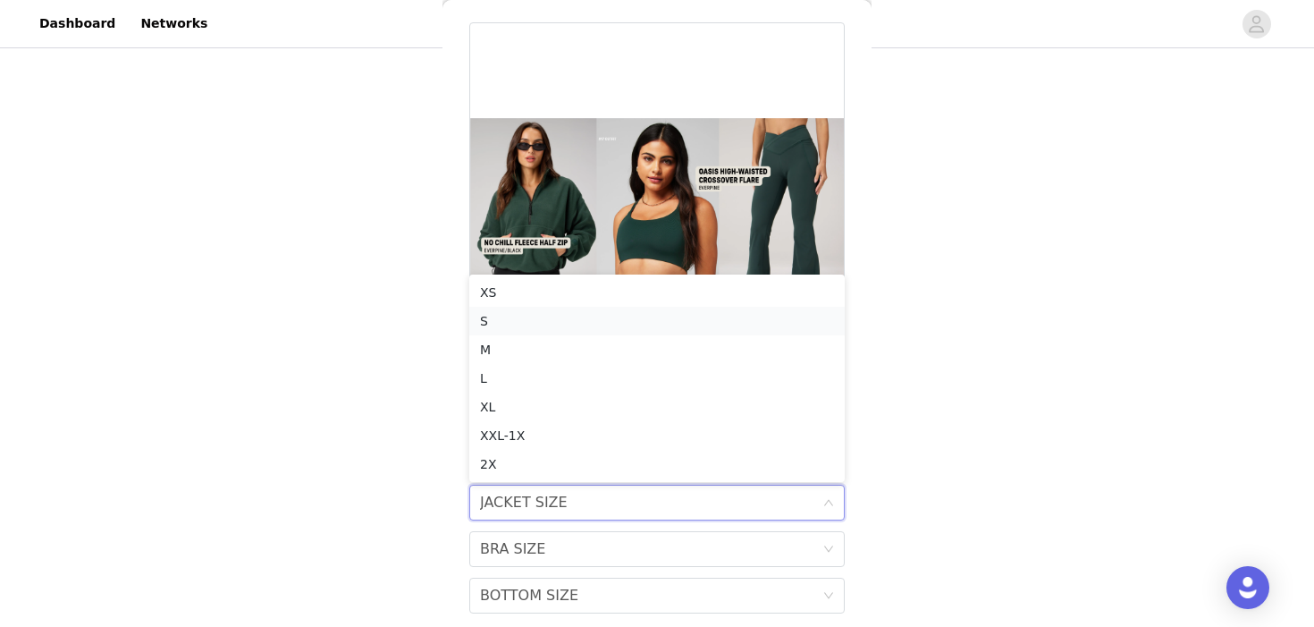
click at [527, 322] on div "S" at bounding box center [657, 321] width 354 height 20
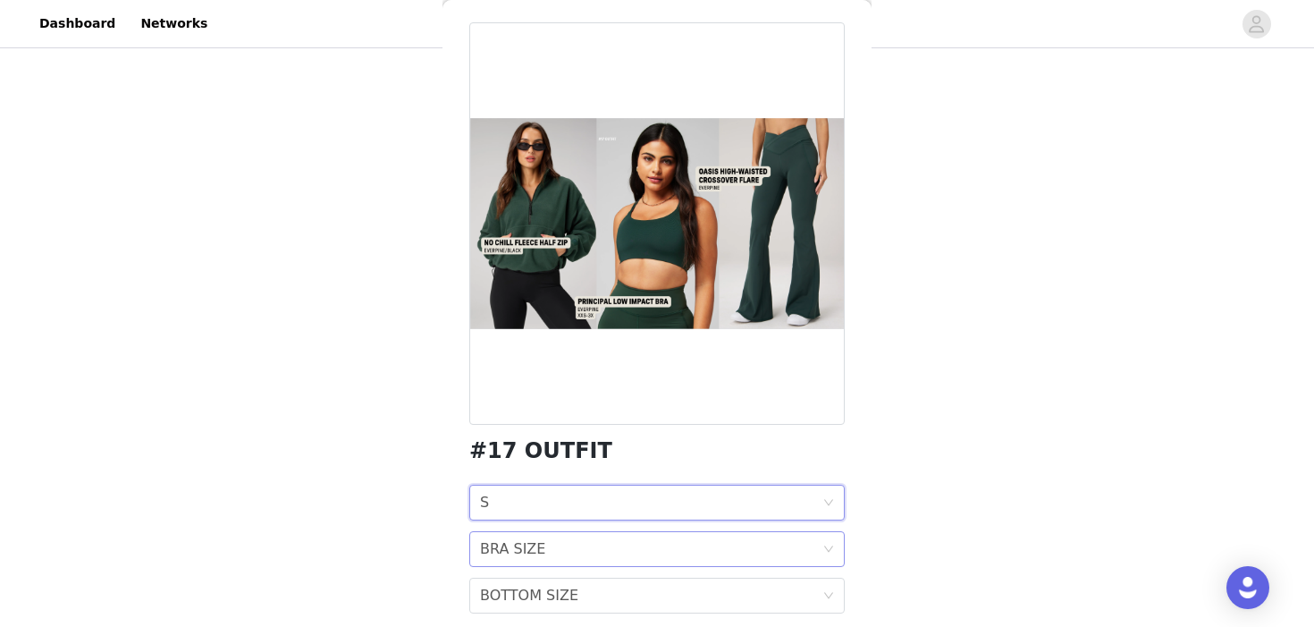
click at [542, 549] on div "BRA SIZE BRA SIZE" at bounding box center [651, 549] width 342 height 34
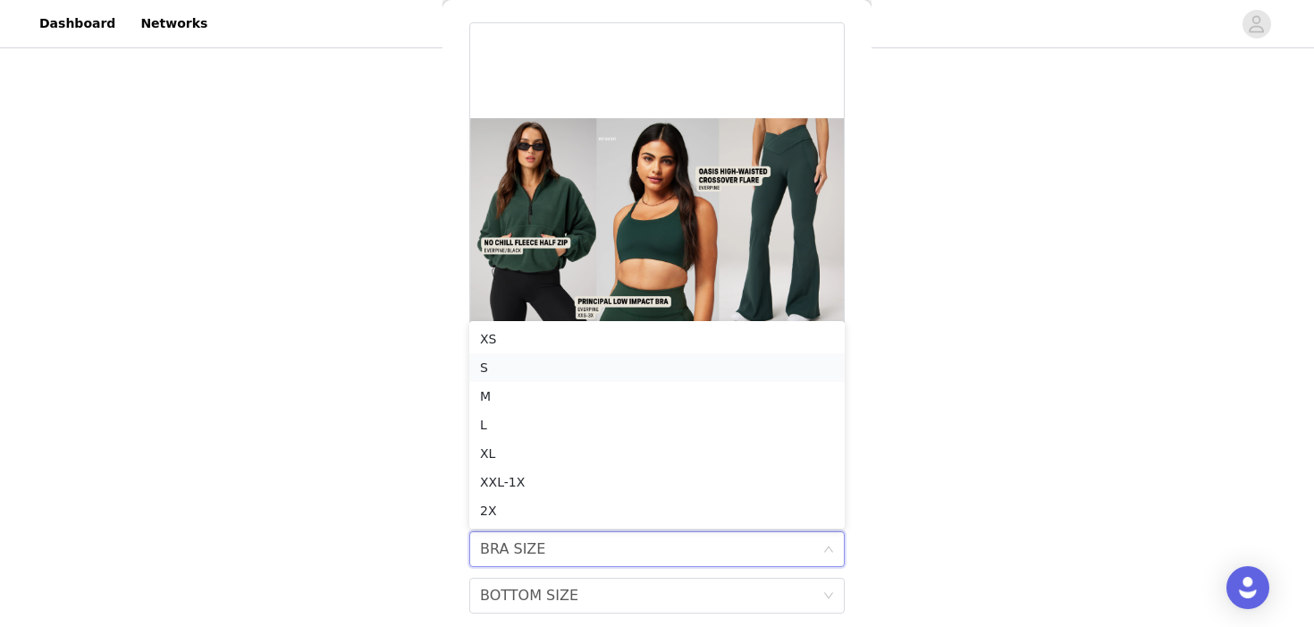
click at [519, 364] on div "S" at bounding box center [657, 368] width 354 height 20
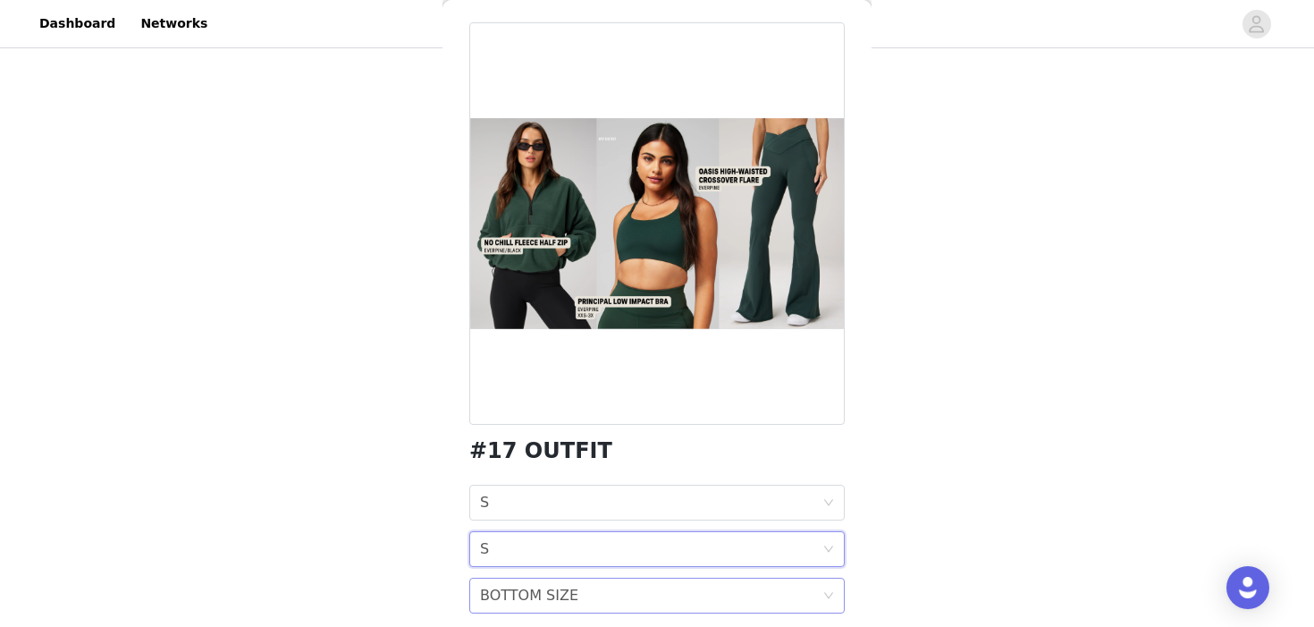
click at [539, 592] on div "BOTTOM SIZE" at bounding box center [529, 595] width 98 height 34
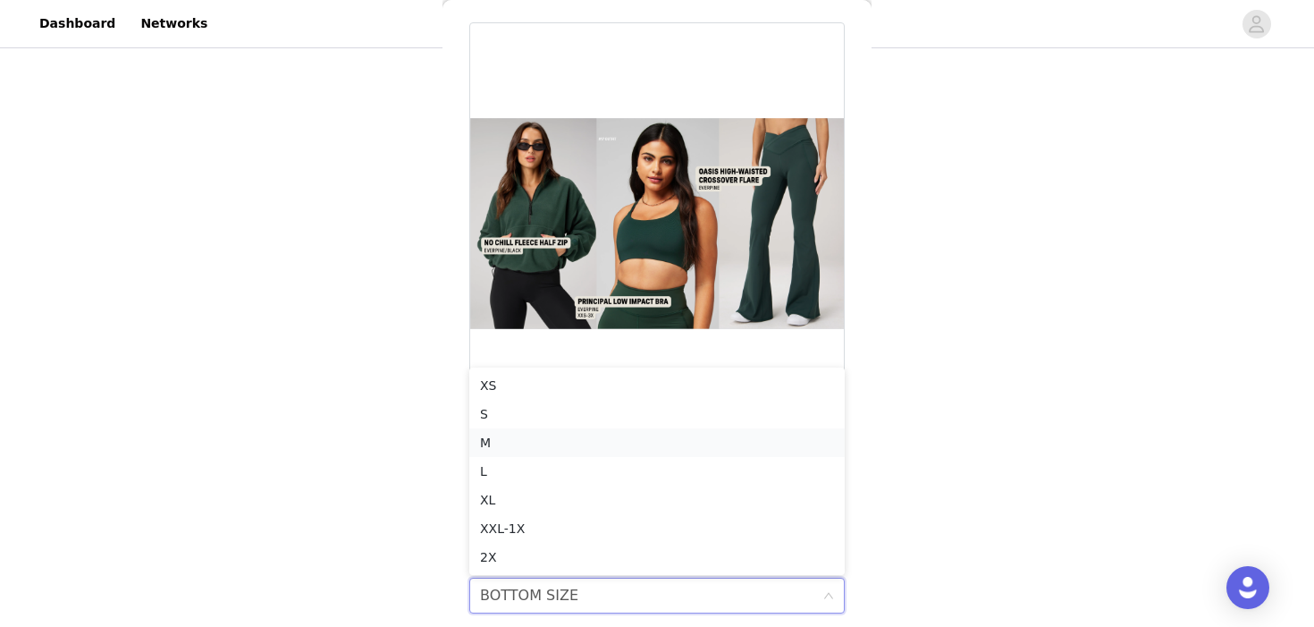
click at [526, 441] on div "M" at bounding box center [657, 443] width 354 height 20
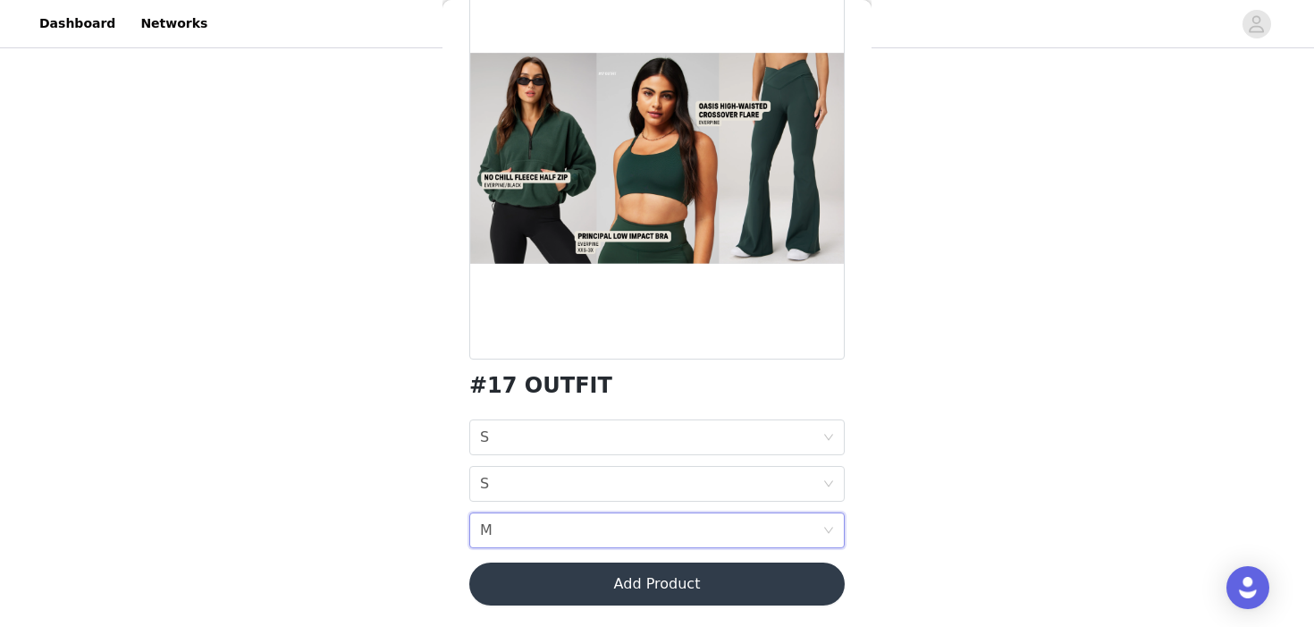
click at [741, 587] on button "Add Product" at bounding box center [656, 583] width 375 height 43
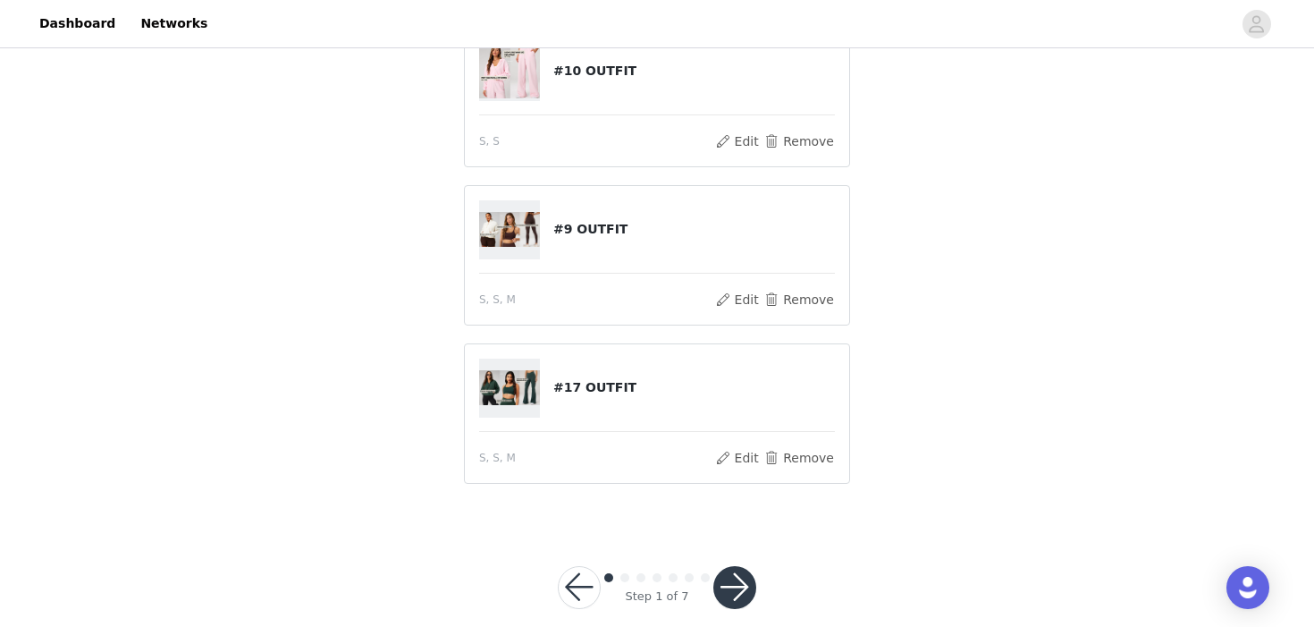
scroll to position [290, 0]
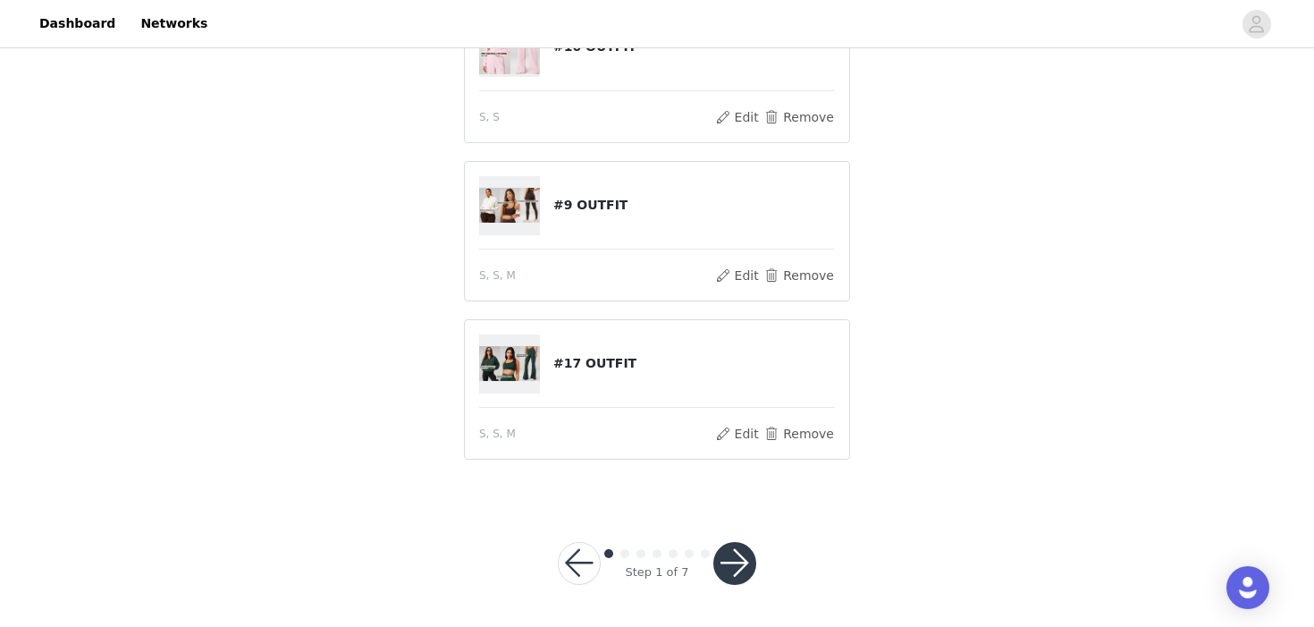
click at [732, 571] on button "button" at bounding box center [734, 563] width 43 height 43
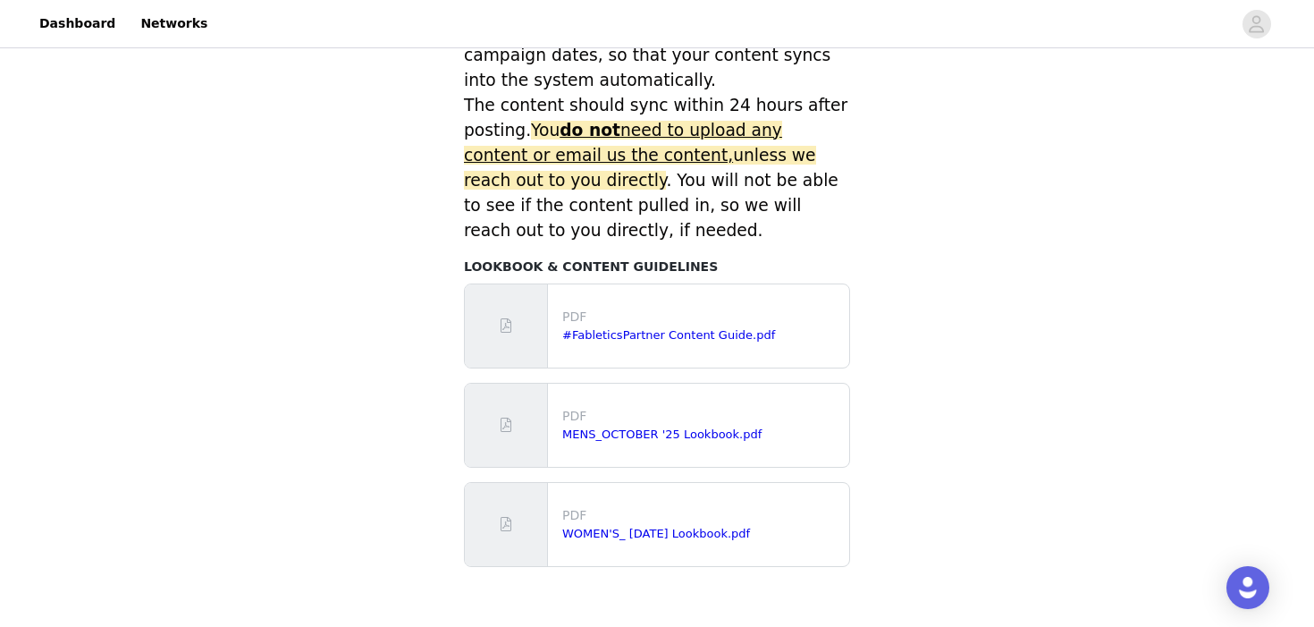
scroll to position [894, 0]
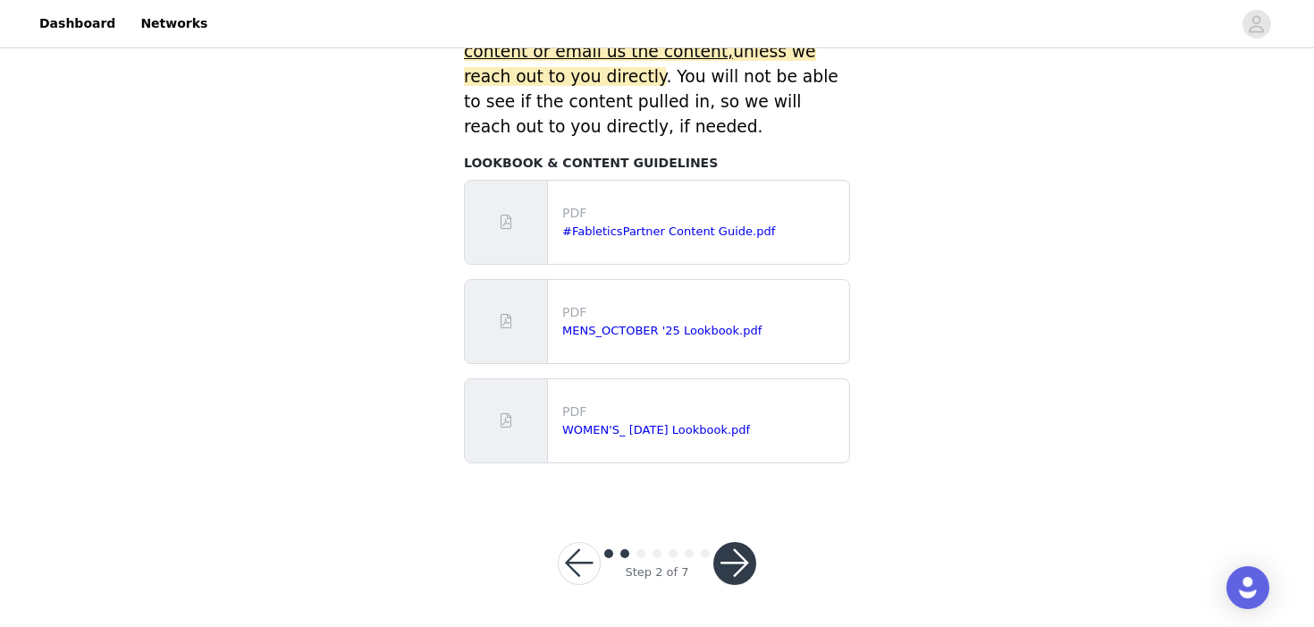
click at [735, 552] on button "button" at bounding box center [734, 563] width 43 height 43
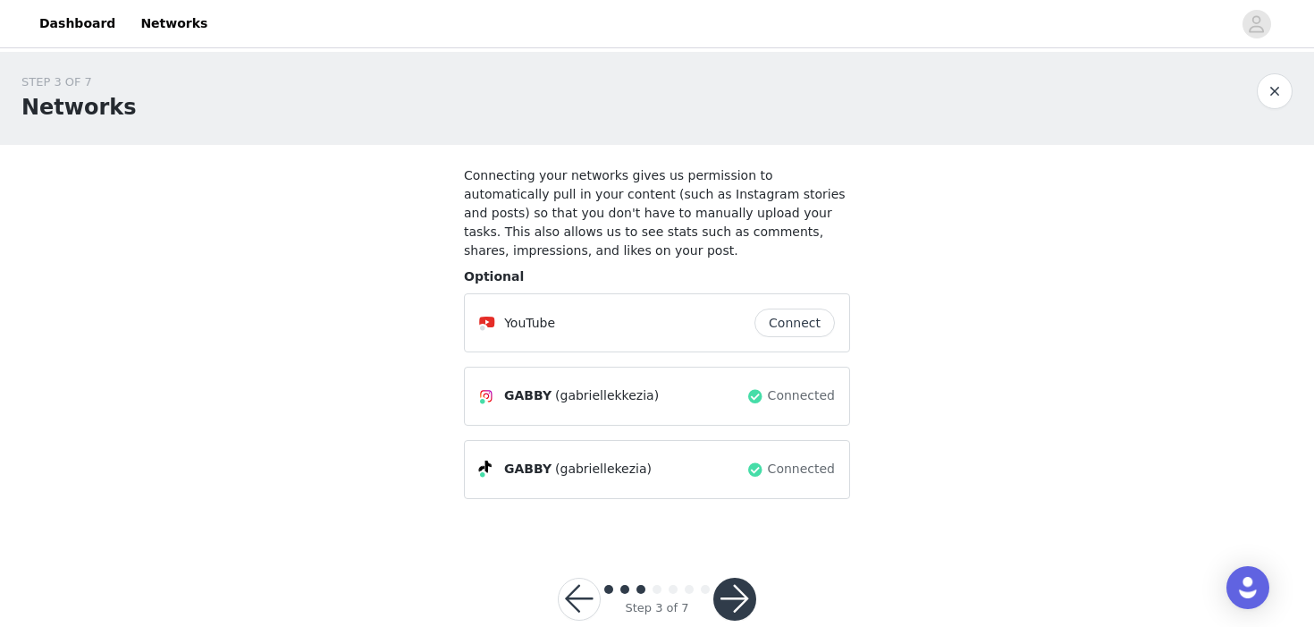
click at [745, 603] on button "button" at bounding box center [734, 599] width 43 height 43
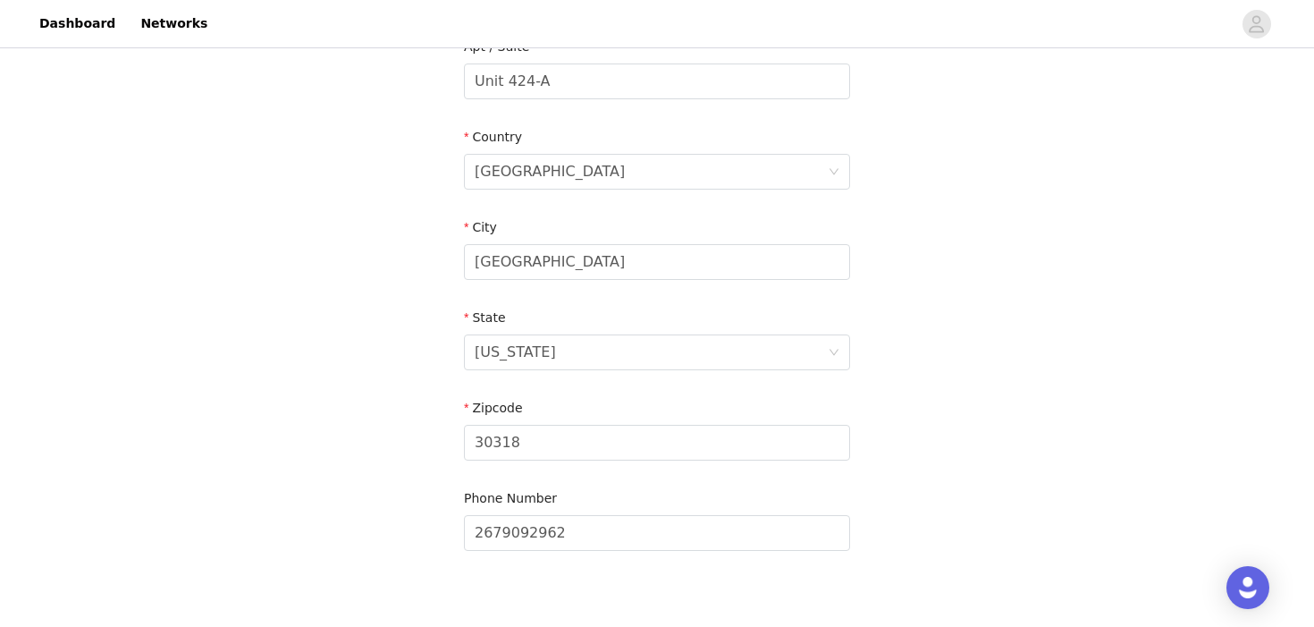
scroll to position [592, 0]
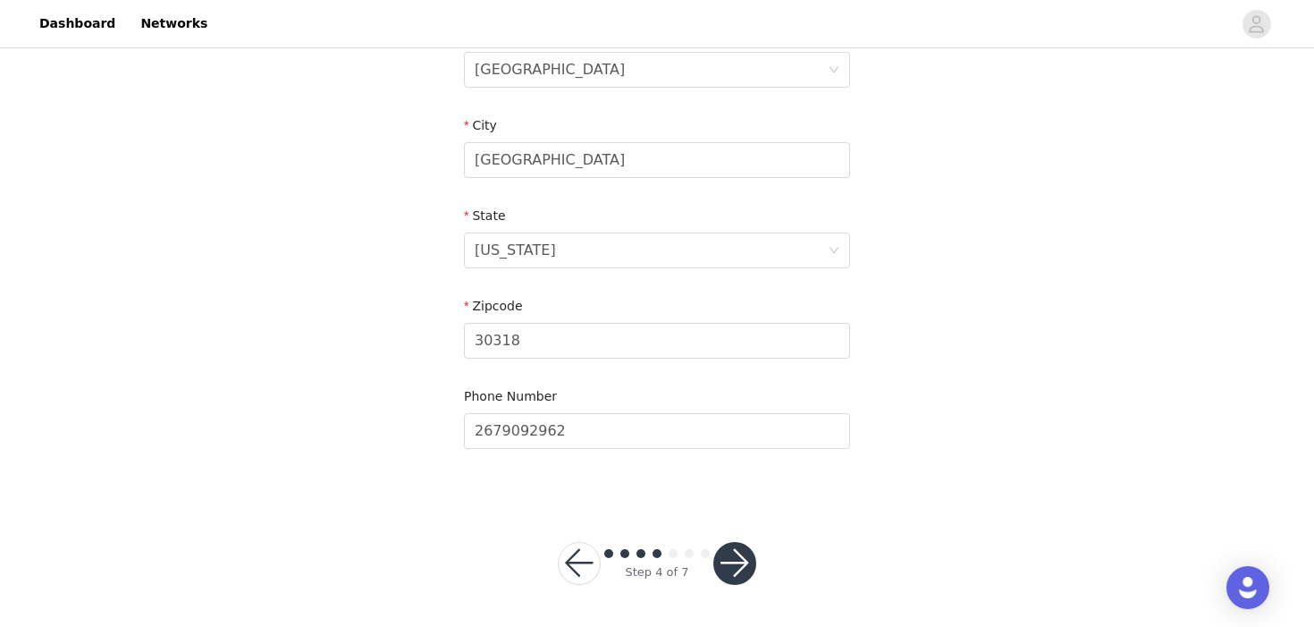
click at [743, 562] on button "button" at bounding box center [734, 563] width 43 height 43
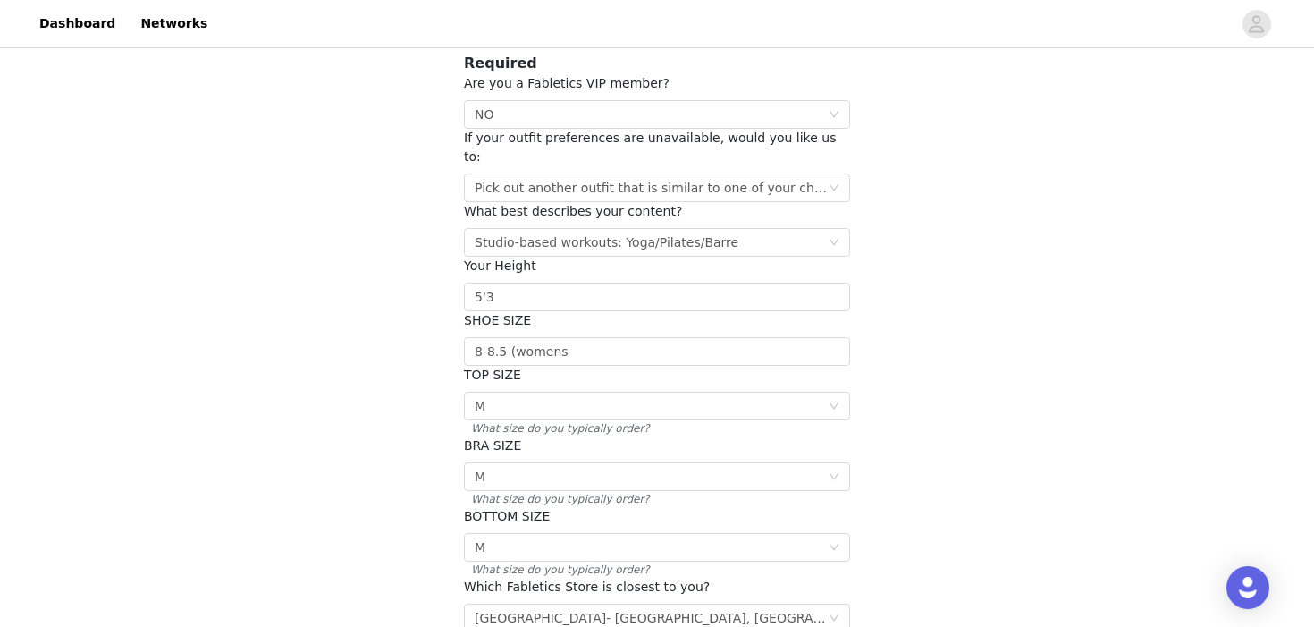
scroll to position [335, 0]
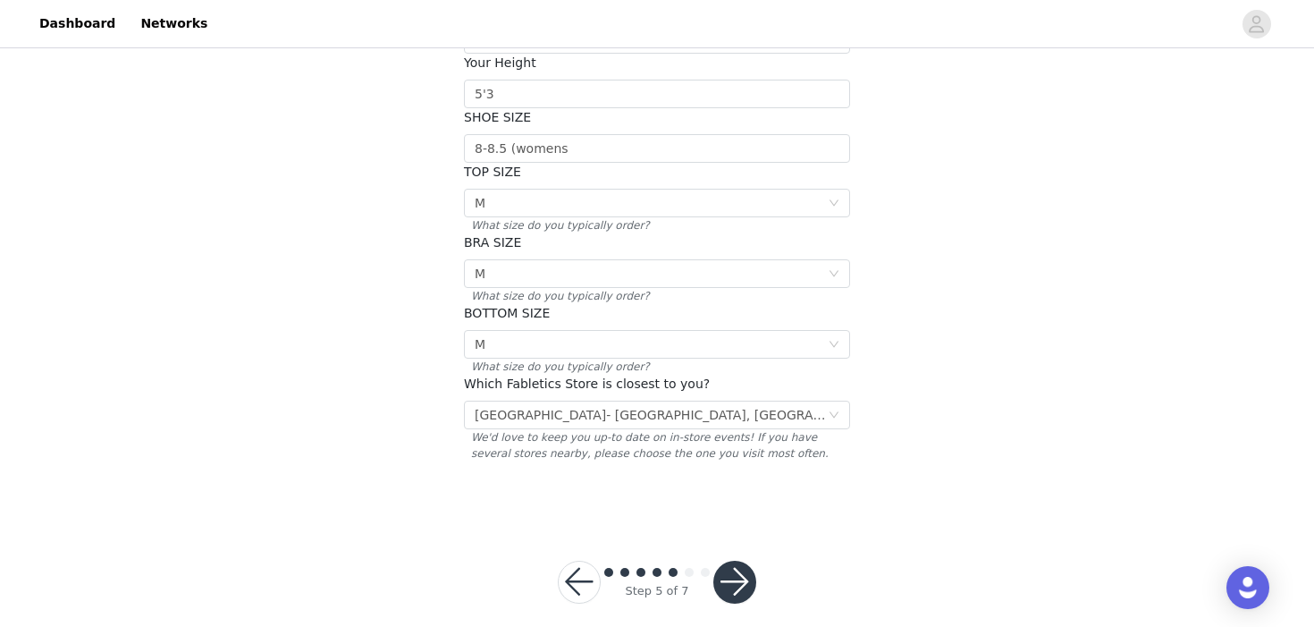
click at [744, 561] on button "button" at bounding box center [734, 582] width 43 height 43
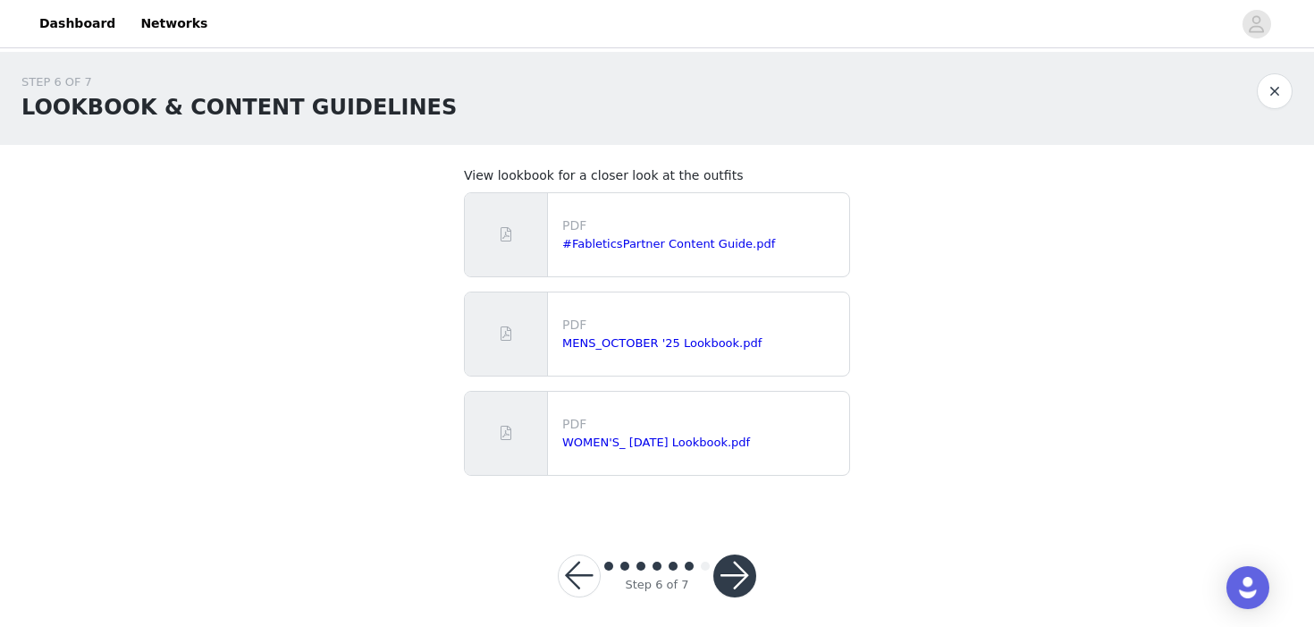
click at [740, 570] on button "button" at bounding box center [734, 575] width 43 height 43
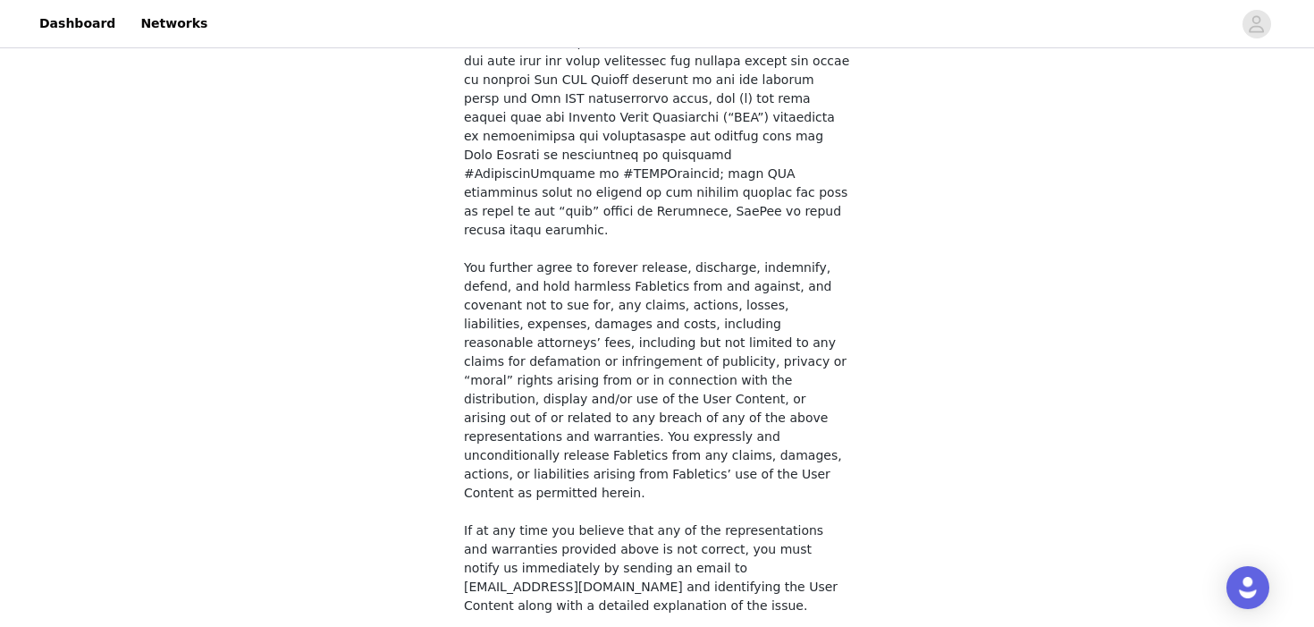
scroll to position [1401, 0]
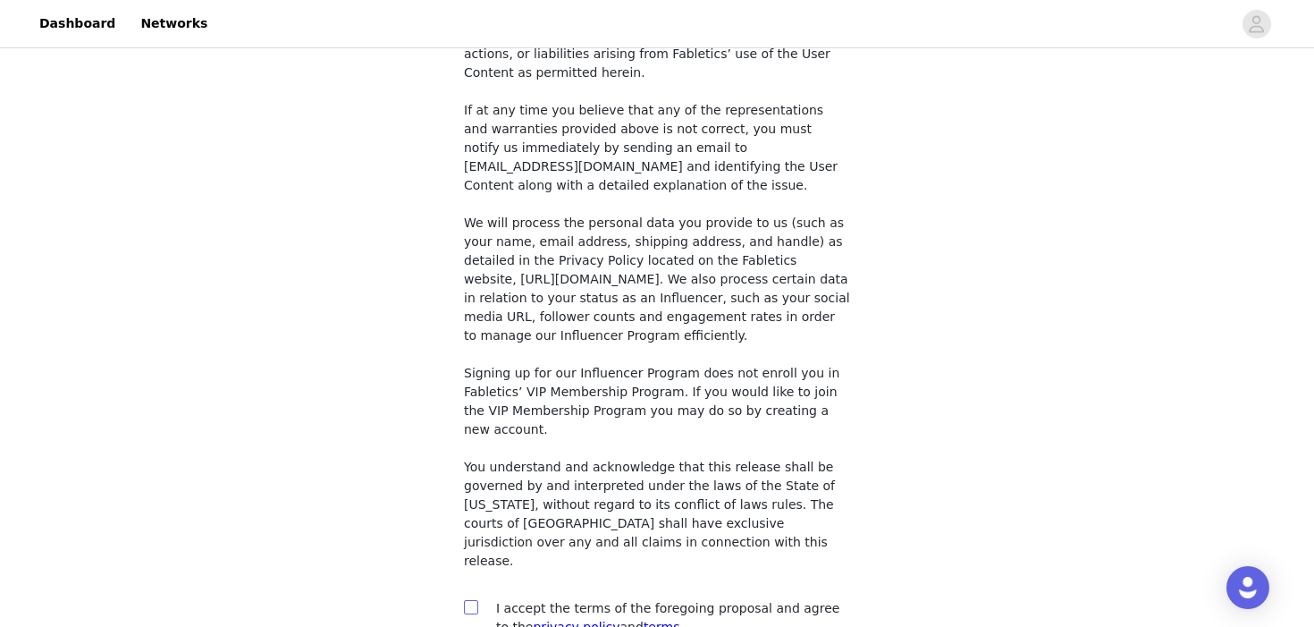
click at [468, 600] on input "checkbox" at bounding box center [470, 606] width 13 height 13
checkbox input "true"
